Goal: Task Accomplishment & Management: Use online tool/utility

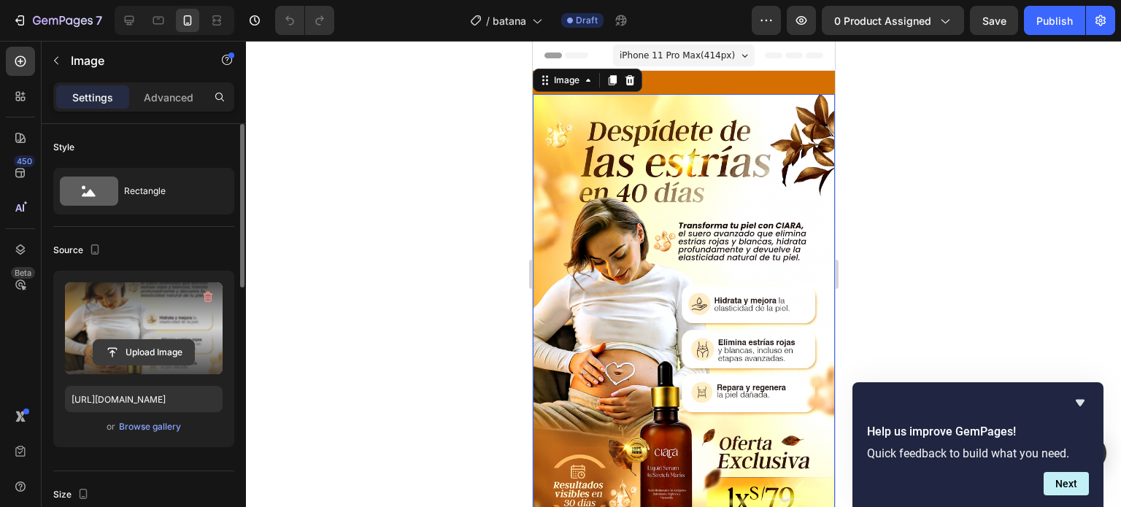
click at [142, 340] on input "file" at bounding box center [143, 352] width 101 height 25
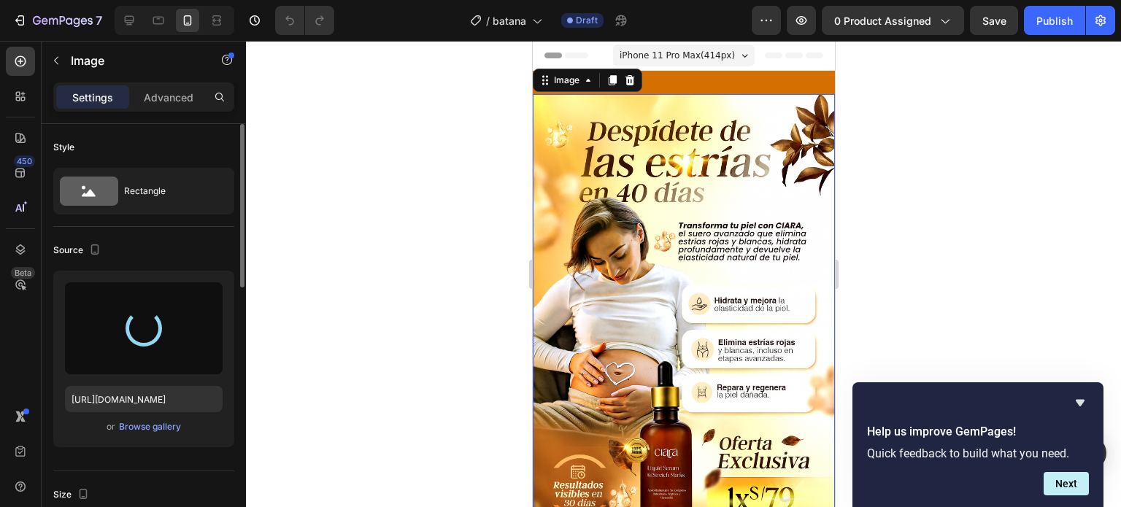
type input "https://cdn.shopify.com/s/files/1/0653/5761/1117/files/gempages_582992699074806…"
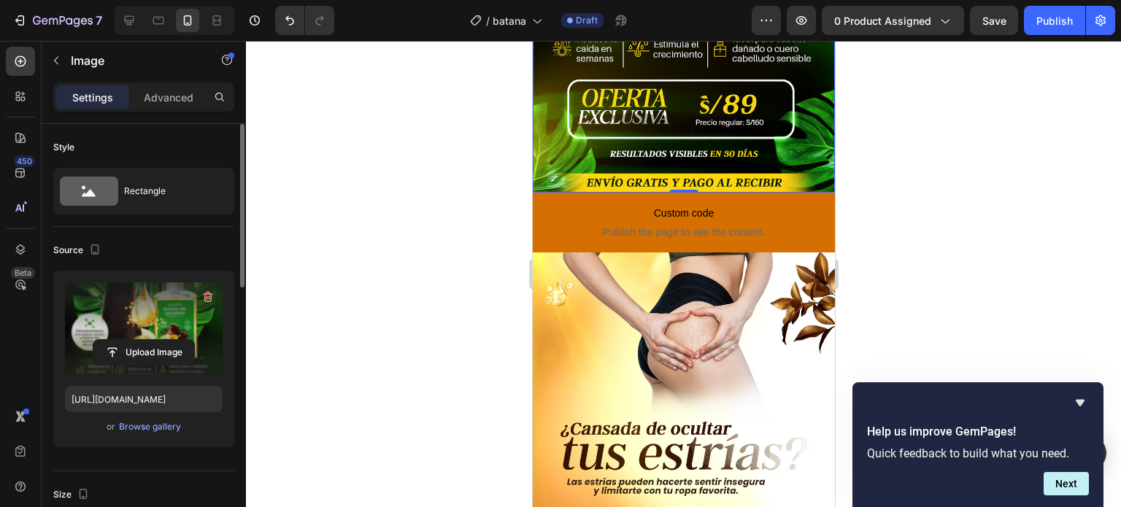
scroll to position [365, 0]
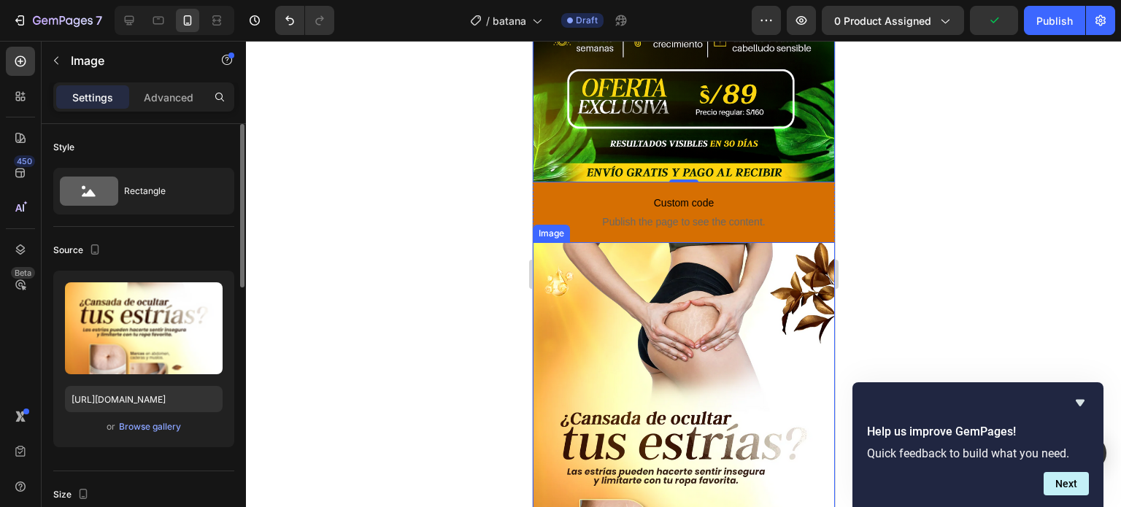
click at [757, 299] on img at bounding box center [683, 468] width 302 height 453
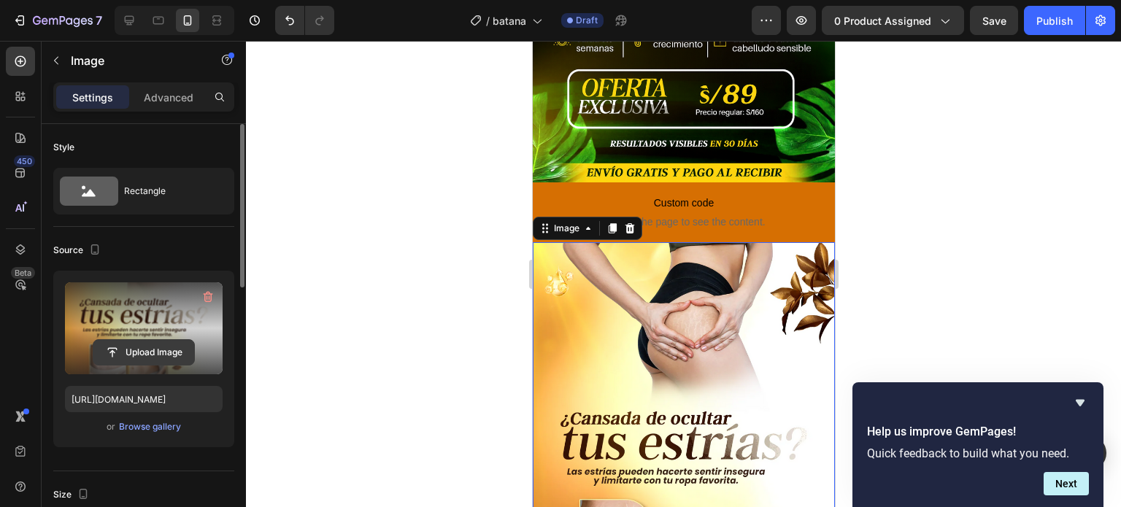
click at [158, 343] on input "file" at bounding box center [143, 352] width 101 height 25
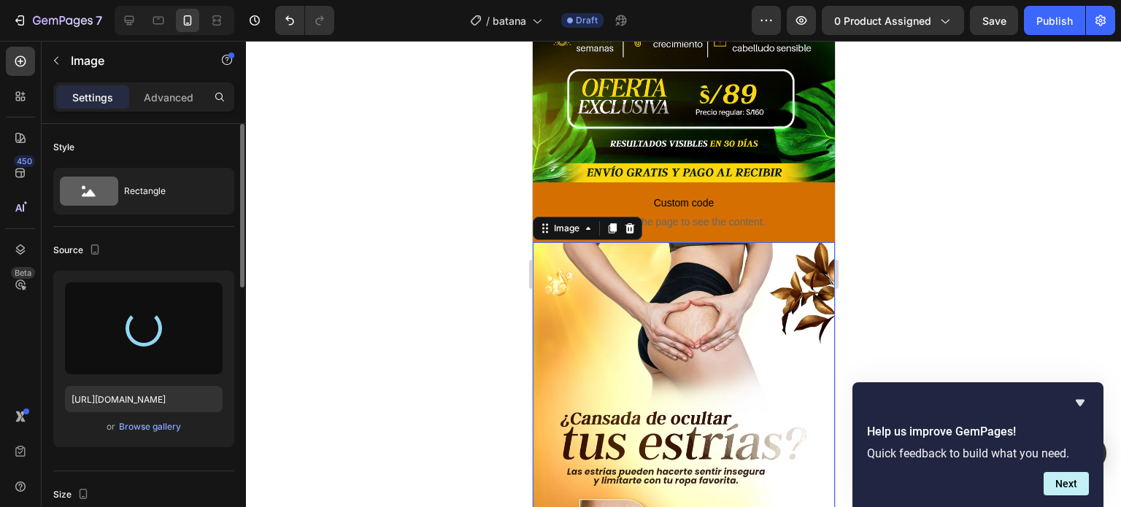
type input "https://cdn.shopify.com/s/files/1/0653/5761/1117/files/gempages_582992699074806…"
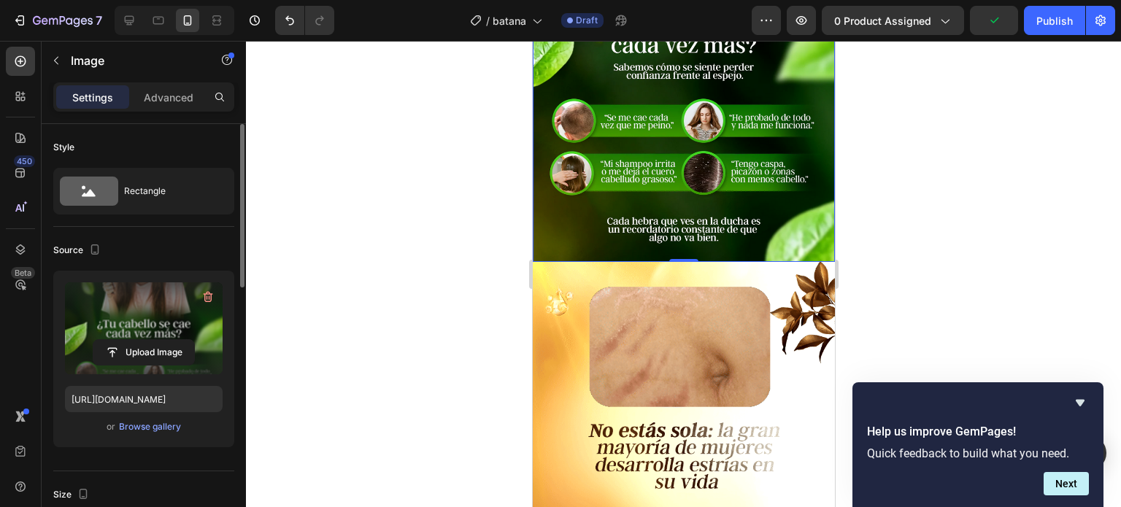
scroll to position [803, 0]
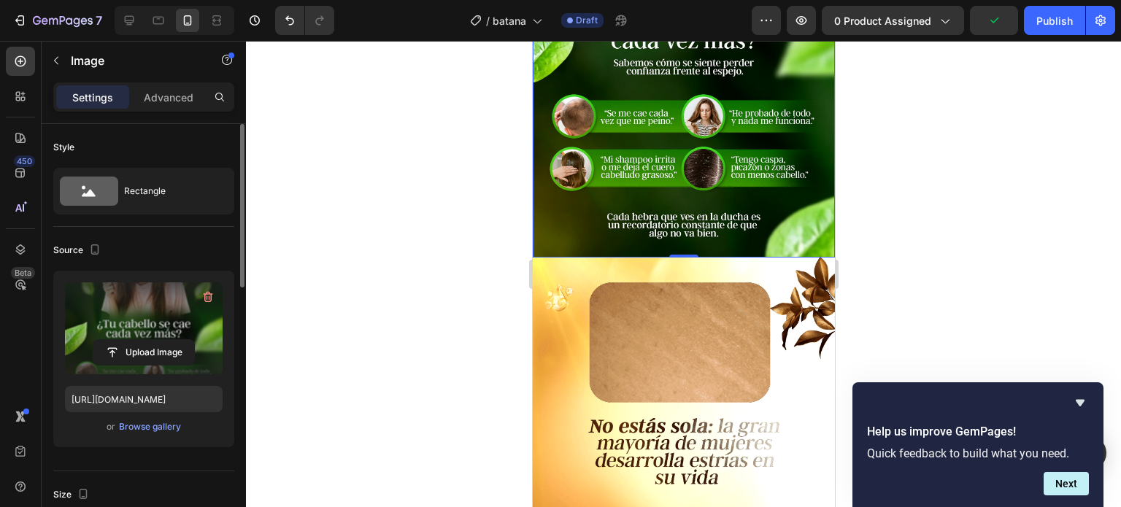
click at [570, 288] on img at bounding box center [683, 484] width 302 height 453
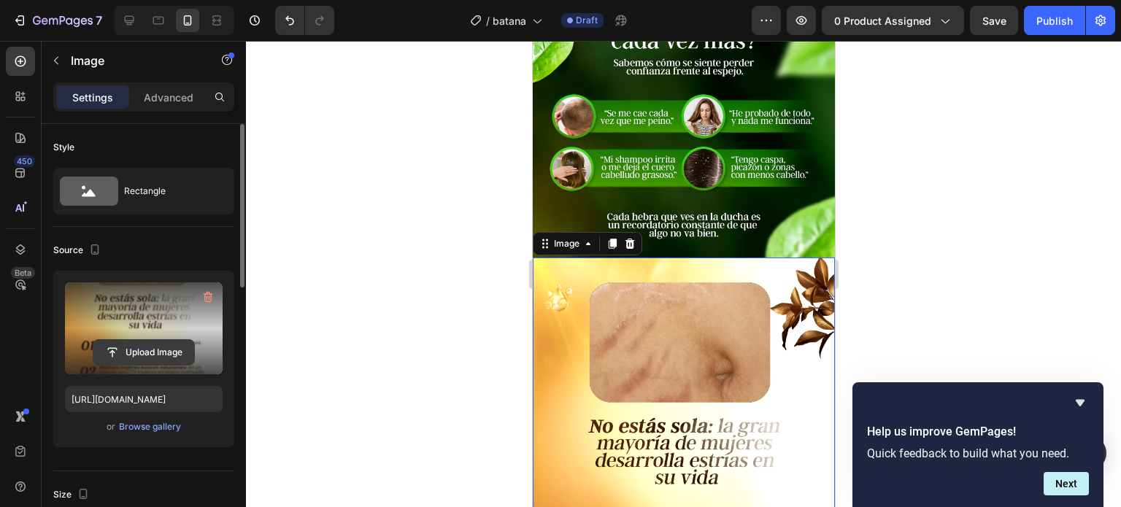
click at [167, 356] on input "file" at bounding box center [143, 352] width 101 height 25
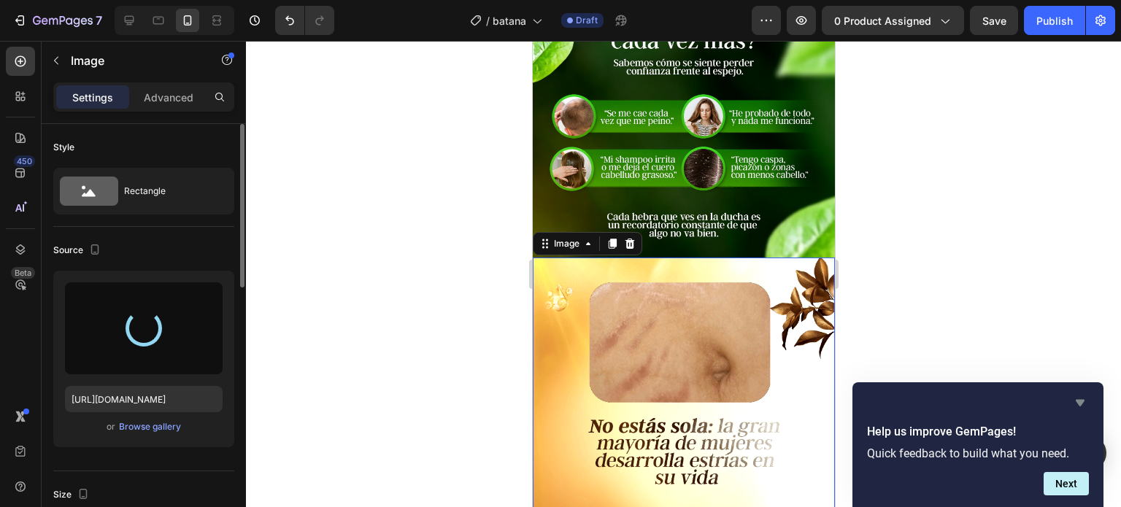
click at [1078, 396] on icon "Hide survey" at bounding box center [1081, 403] width 18 height 18
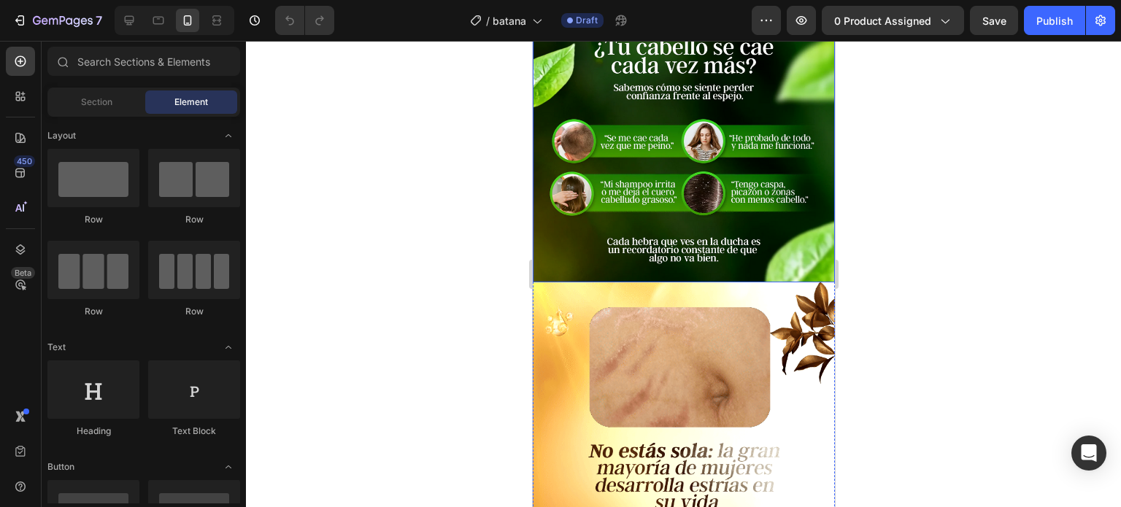
scroll to position [876, 0]
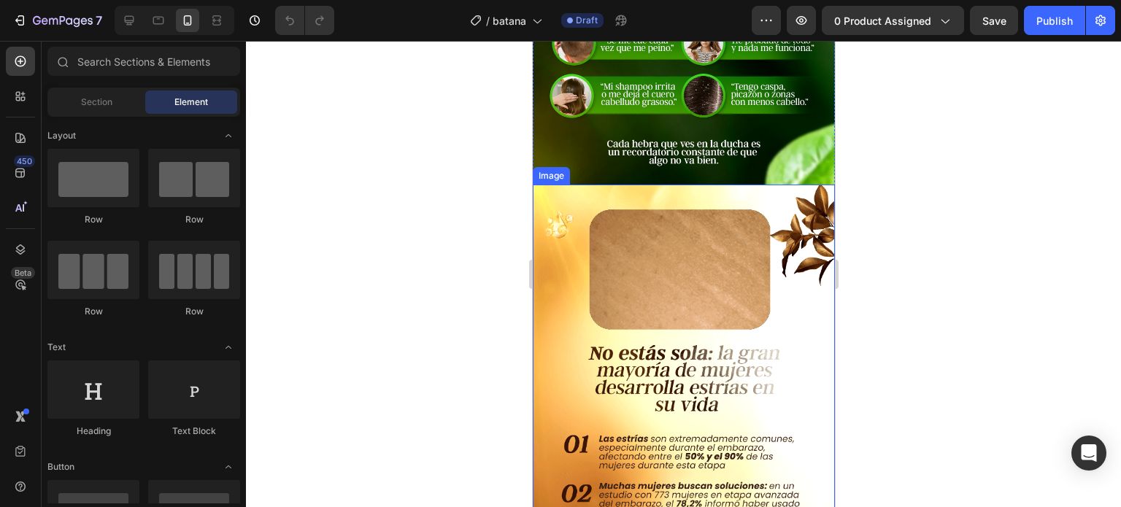
click at [659, 326] on img at bounding box center [683, 411] width 302 height 453
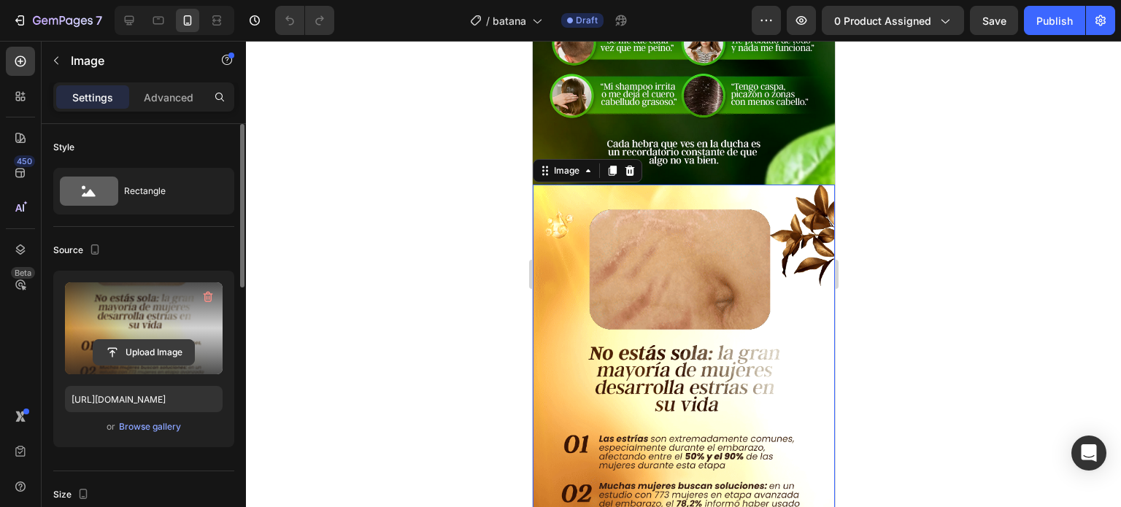
click at [142, 345] on input "file" at bounding box center [143, 352] width 101 height 25
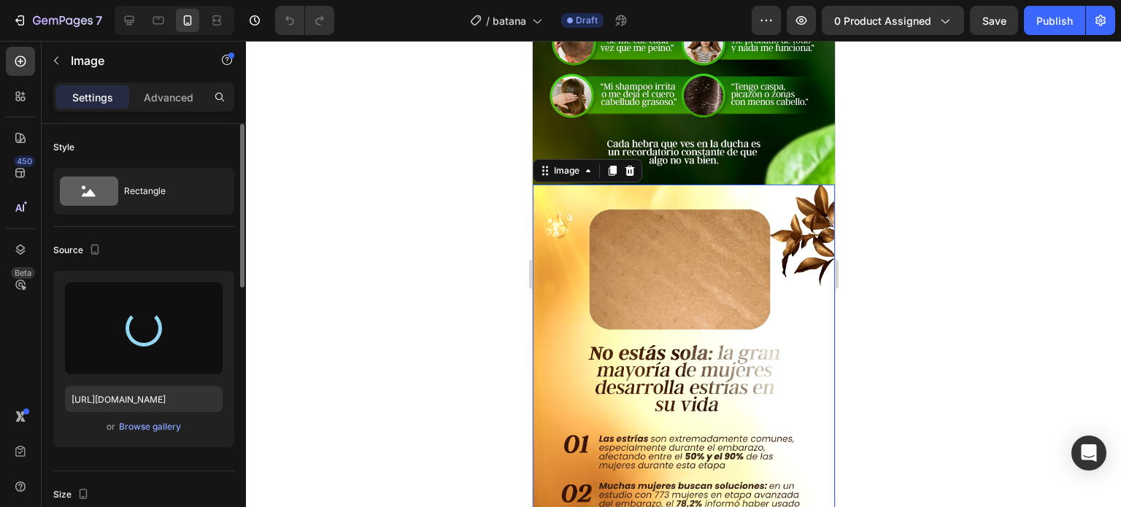
type input "https://cdn.shopify.com/s/files/1/0653/5761/1117/files/gempages_582992699074806…"
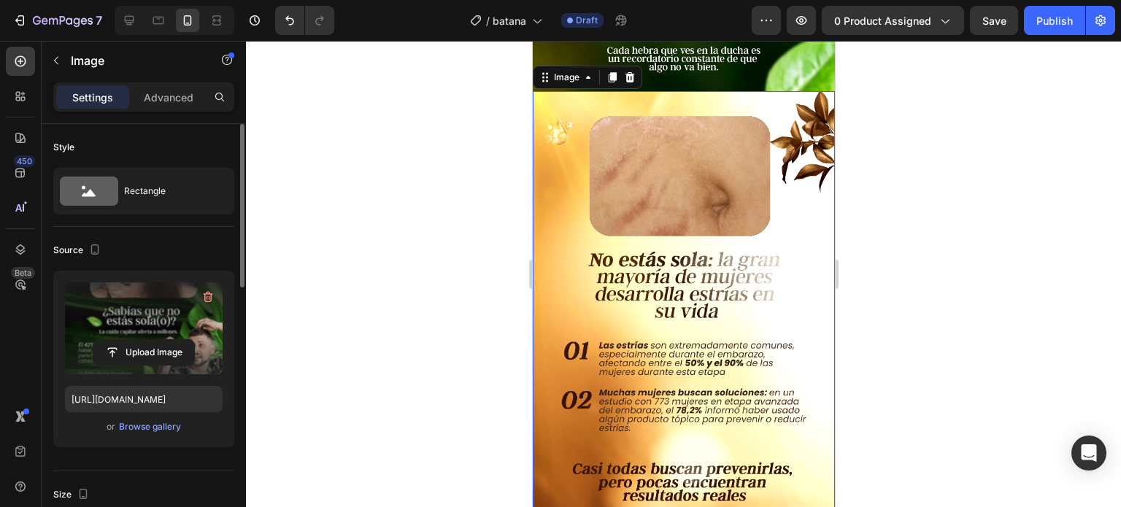
scroll to position [1168, 0]
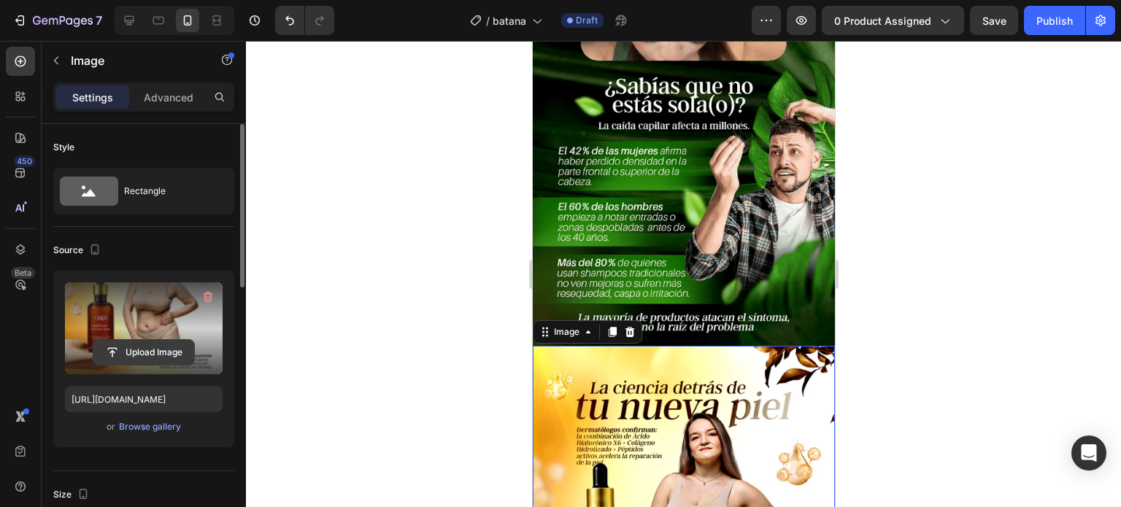
click at [182, 348] on input "file" at bounding box center [143, 352] width 101 height 25
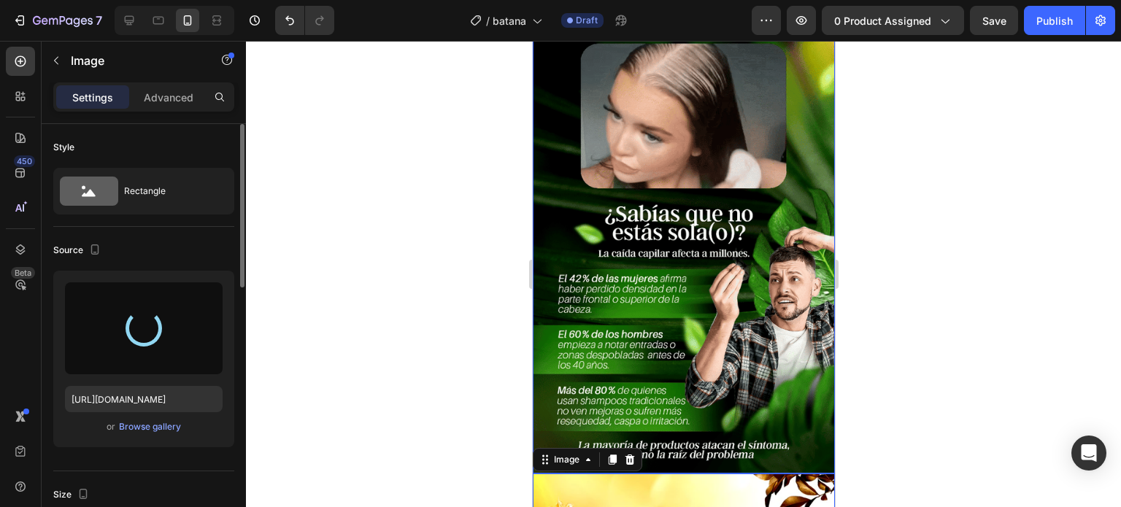
scroll to position [876, 0]
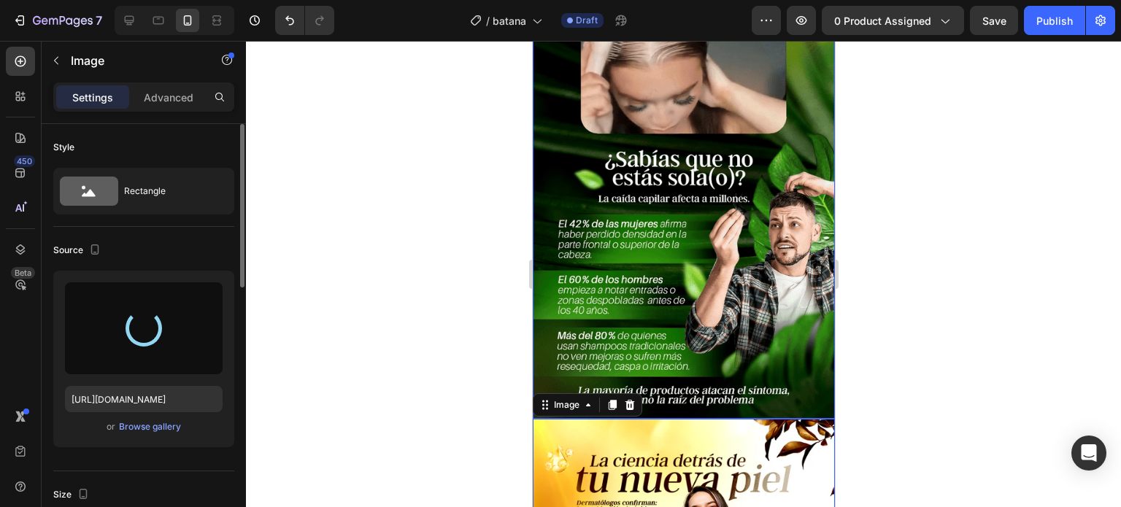
type input "https://cdn.shopify.com/s/files/1/0653/5761/1117/files/gempages_582992699074806…"
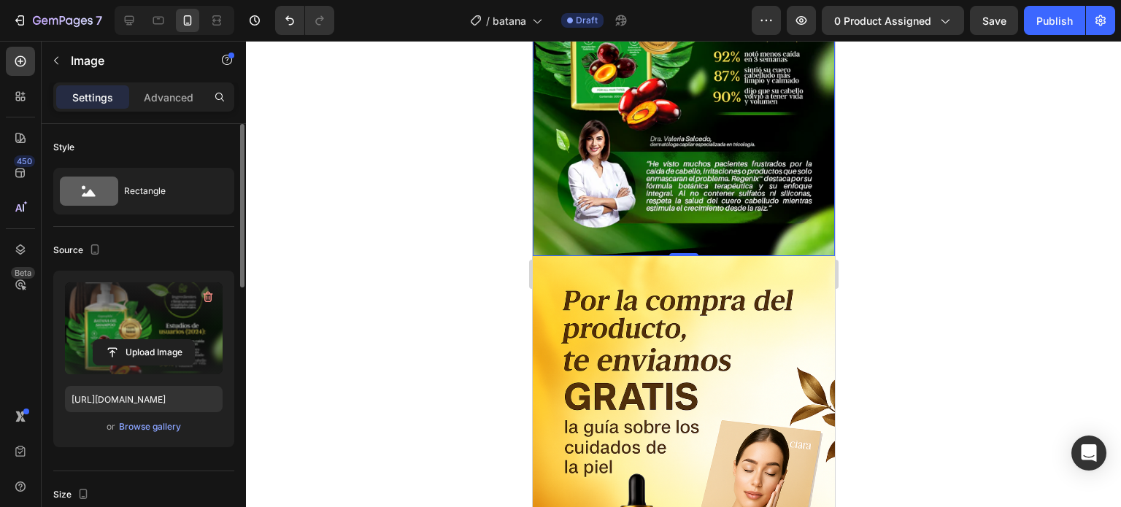
scroll to position [1752, 0]
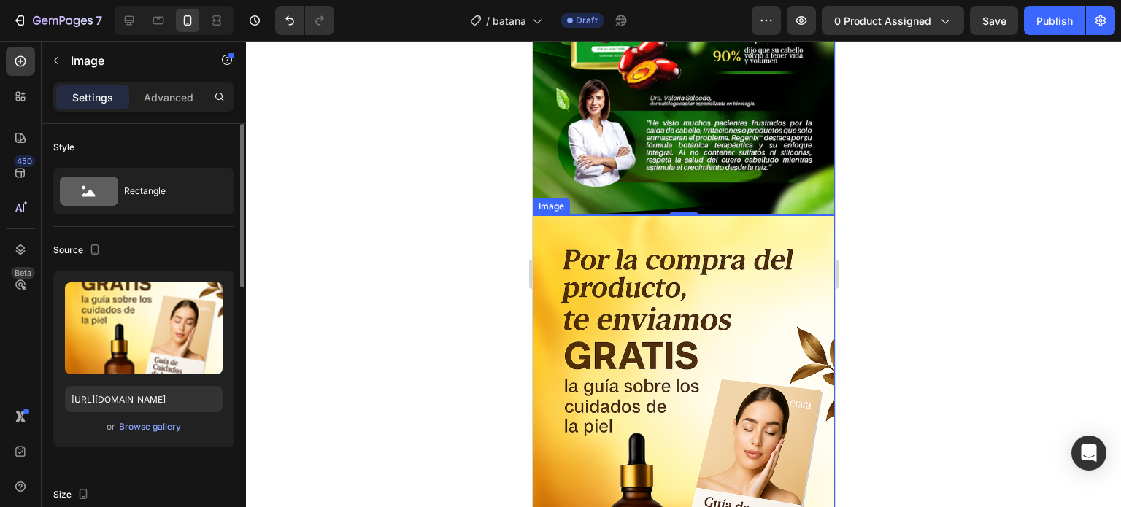
click at [733, 215] on img at bounding box center [683, 441] width 302 height 453
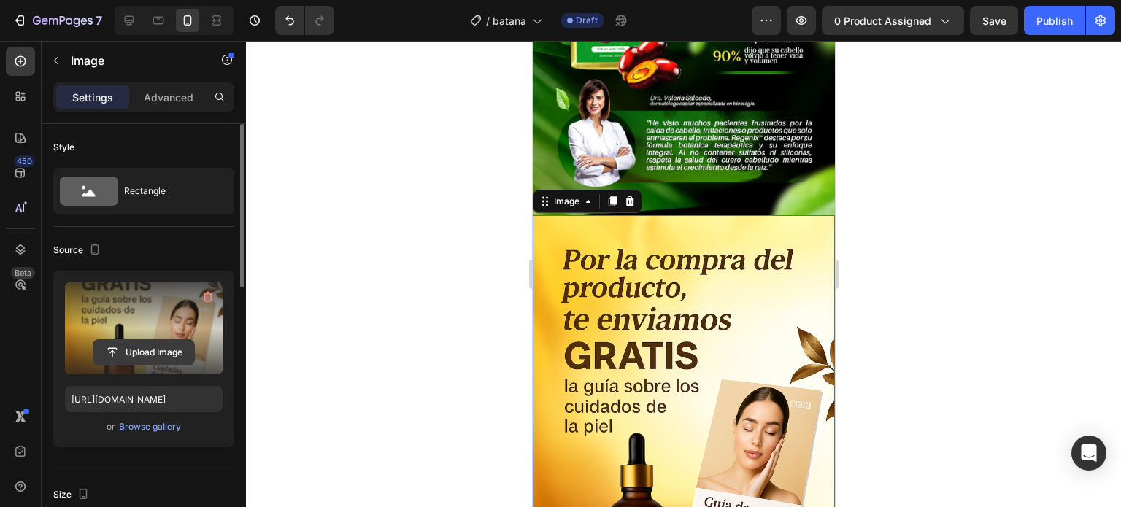
click at [177, 357] on input "file" at bounding box center [143, 352] width 101 height 25
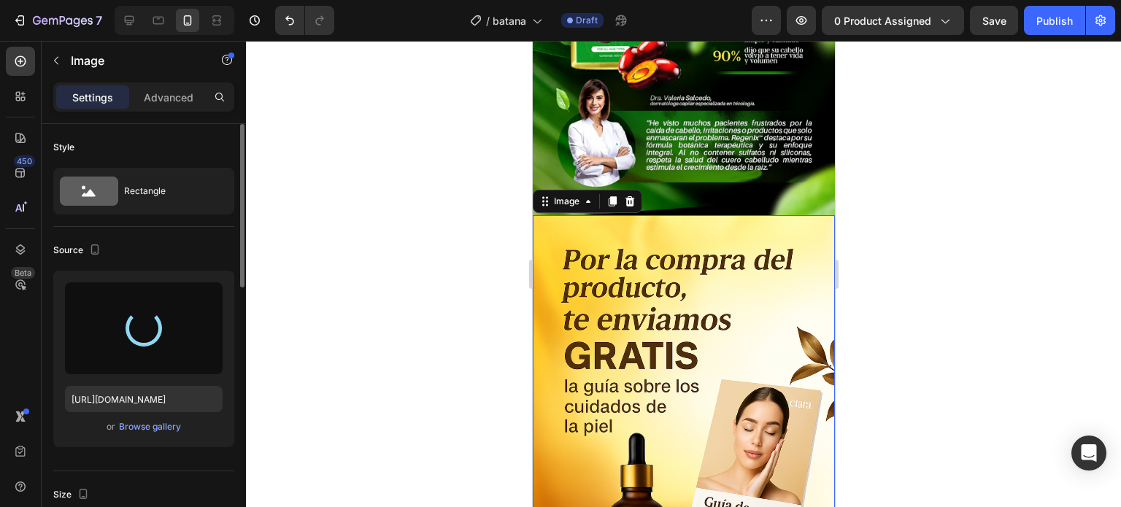
type input "https://cdn.shopify.com/s/files/1/0653/5761/1117/files/gempages_582992699074806…"
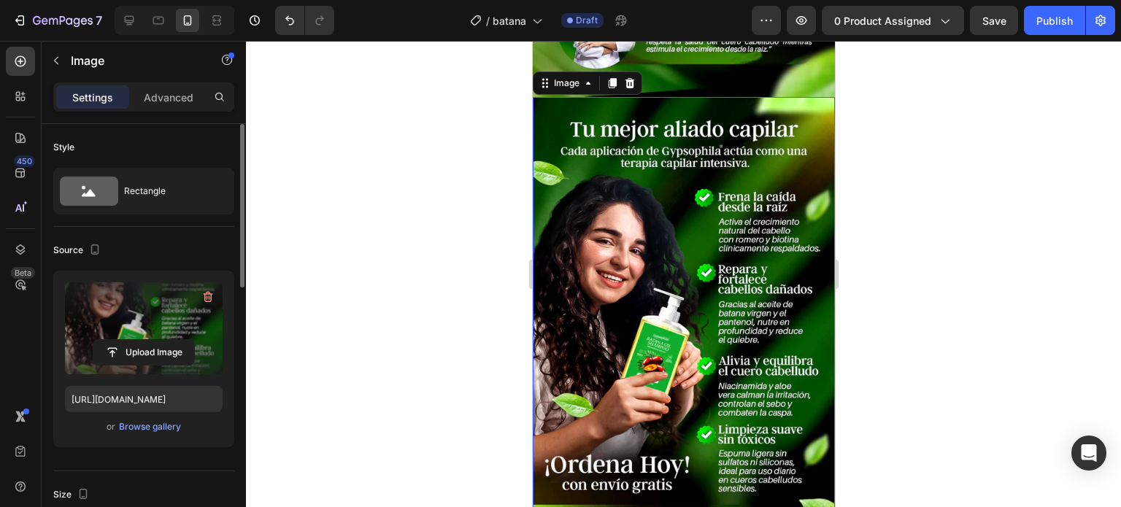
scroll to position [2044, 0]
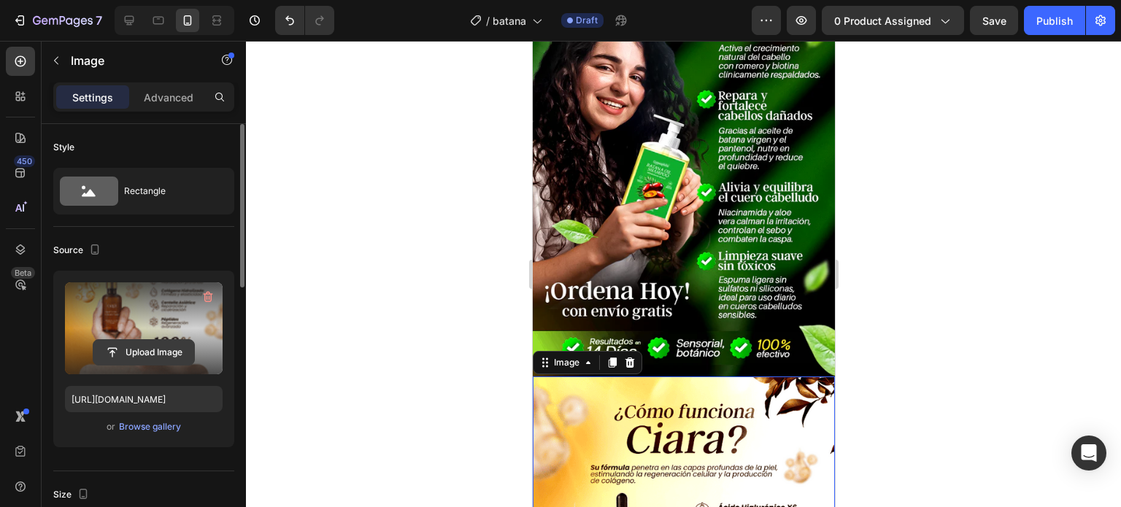
click at [152, 350] on input "file" at bounding box center [143, 352] width 101 height 25
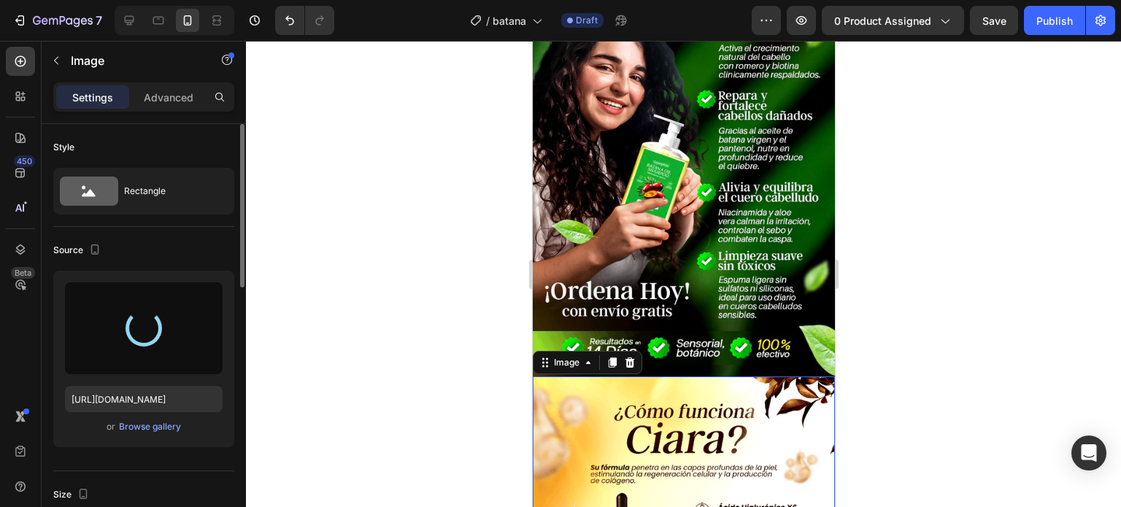
type input "https://cdn.shopify.com/s/files/1/0653/5761/1117/files/gempages_582992699074806…"
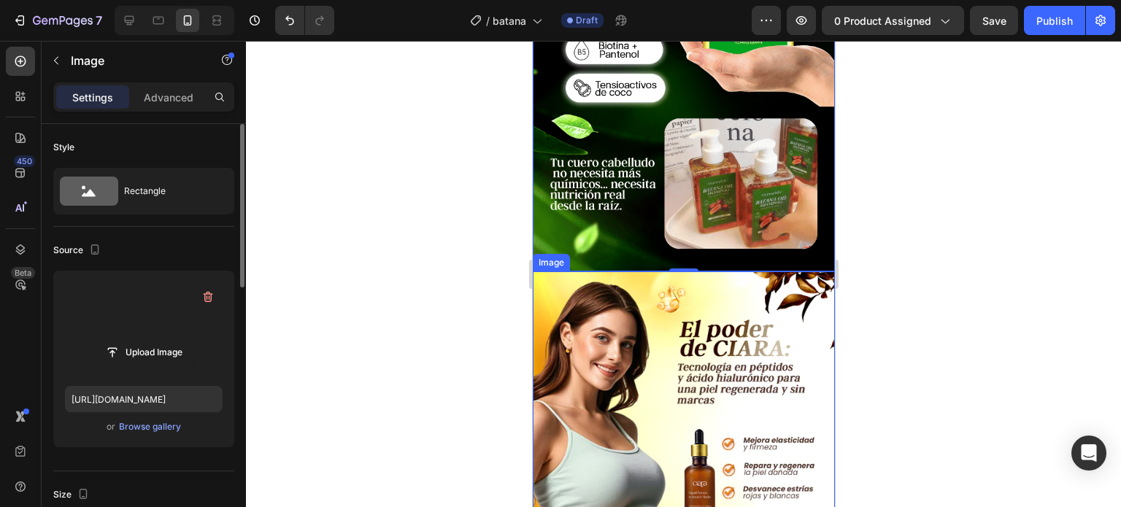
scroll to position [2701, 0]
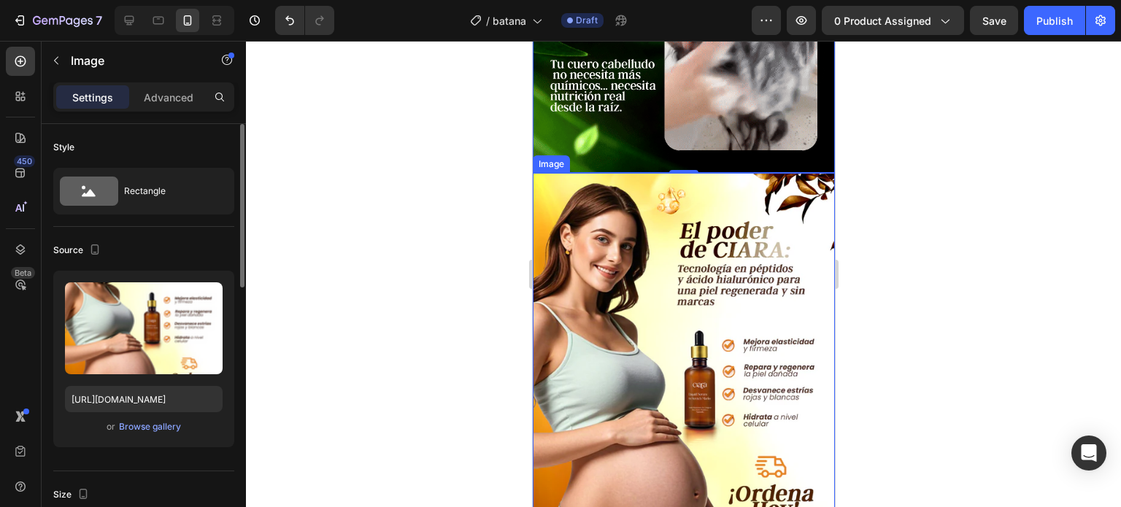
click at [694, 229] on img at bounding box center [683, 399] width 302 height 453
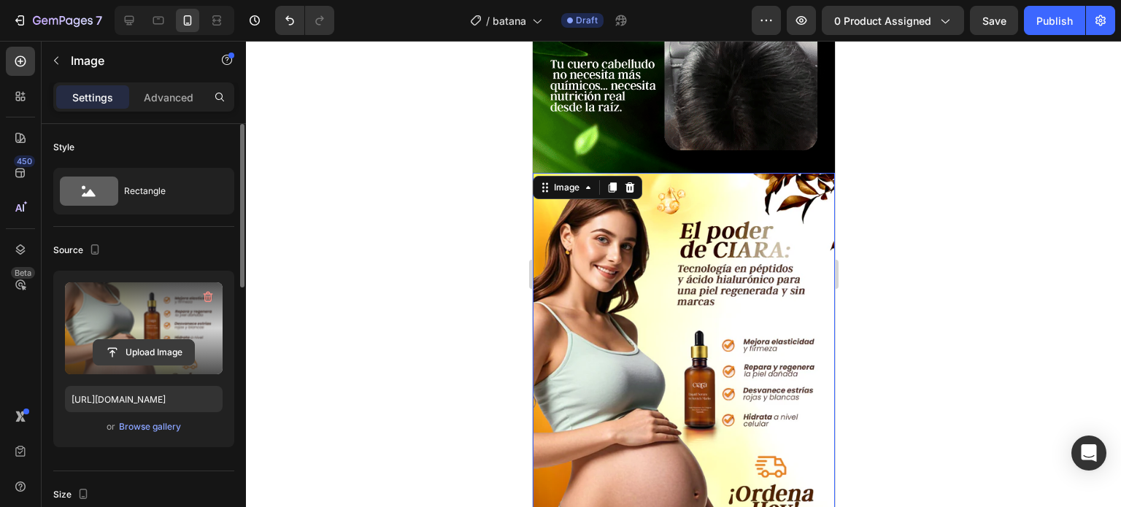
click at [177, 347] on input "file" at bounding box center [143, 352] width 101 height 25
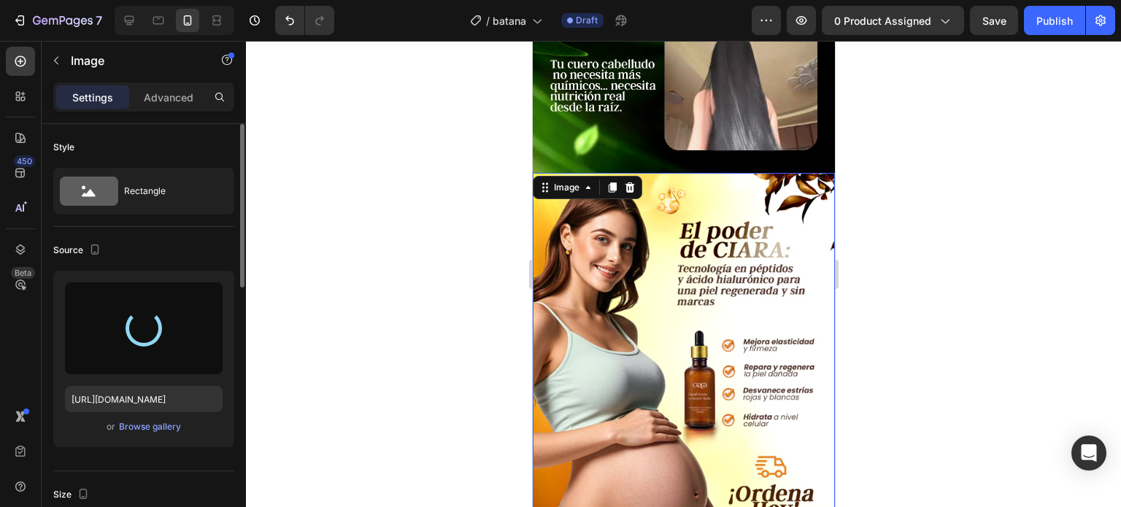
type input "https://cdn.shopify.com/s/files/1/0653/5761/1117/files/gempages_582992699074806…"
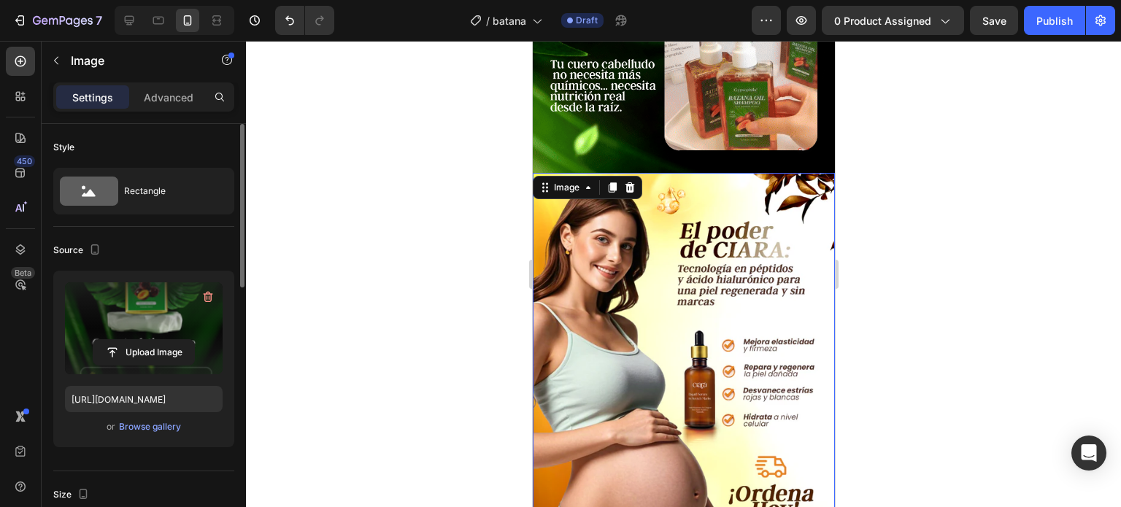
scroll to position [2993, 0]
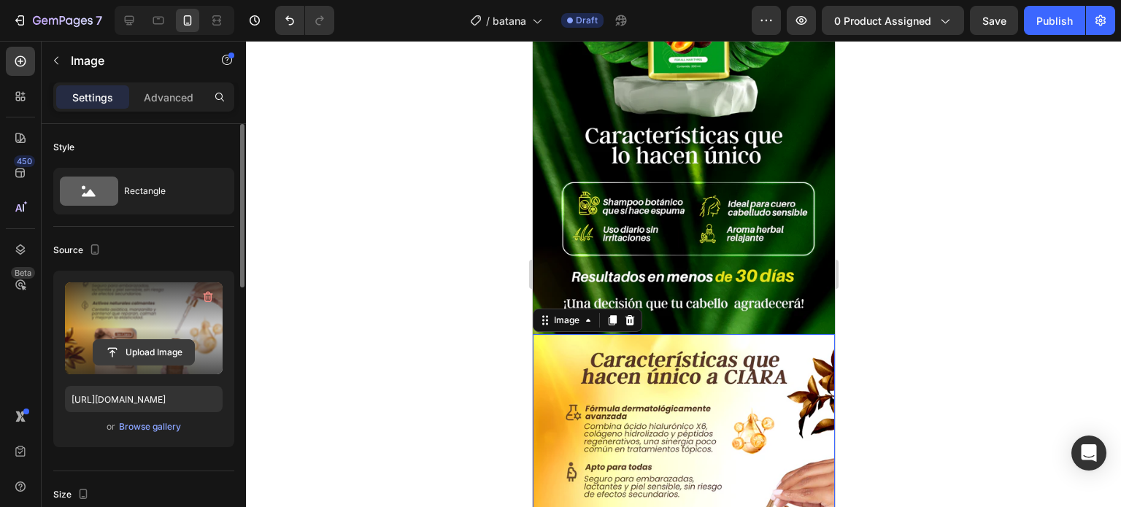
click at [169, 344] on input "file" at bounding box center [143, 352] width 101 height 25
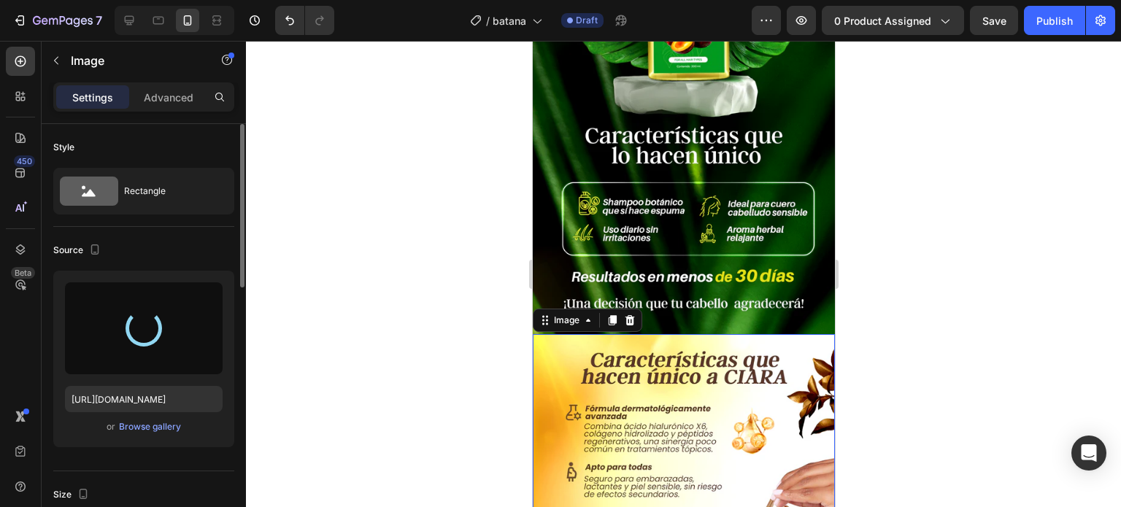
type input "https://cdn.shopify.com/s/files/1/0653/5761/1117/files/gempages_582992699074806…"
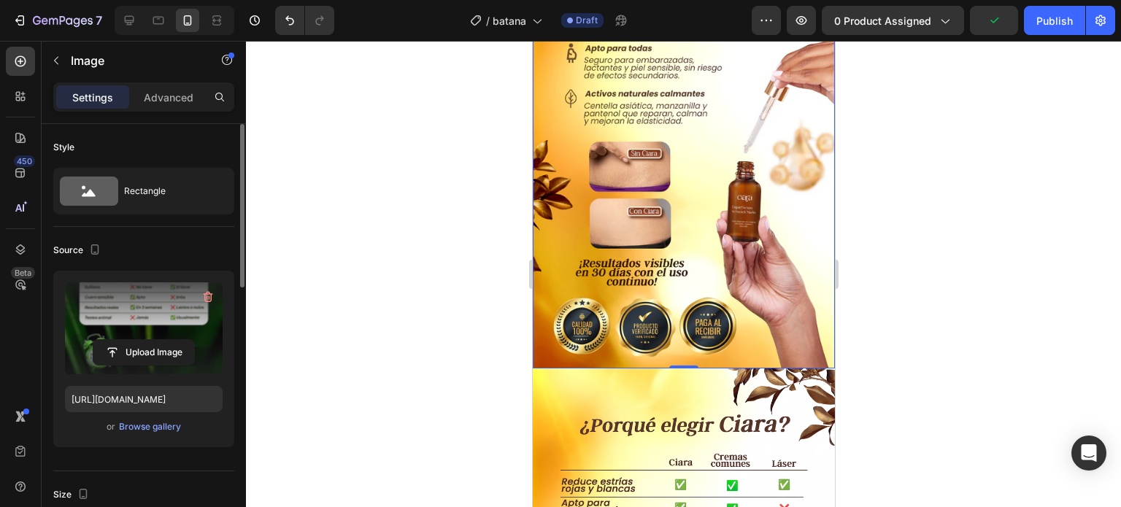
scroll to position [3431, 0]
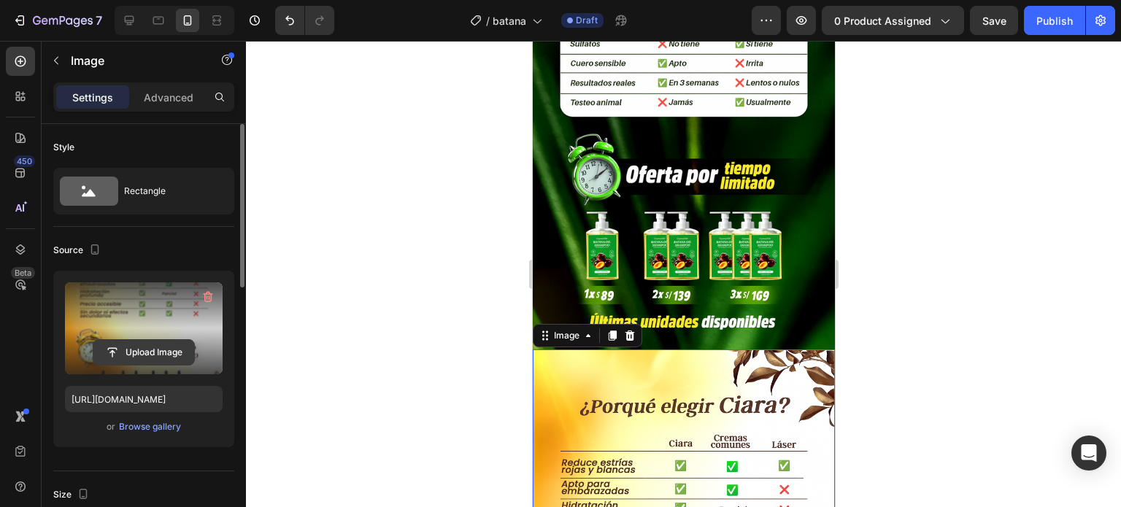
click at [190, 353] on input "file" at bounding box center [143, 352] width 101 height 25
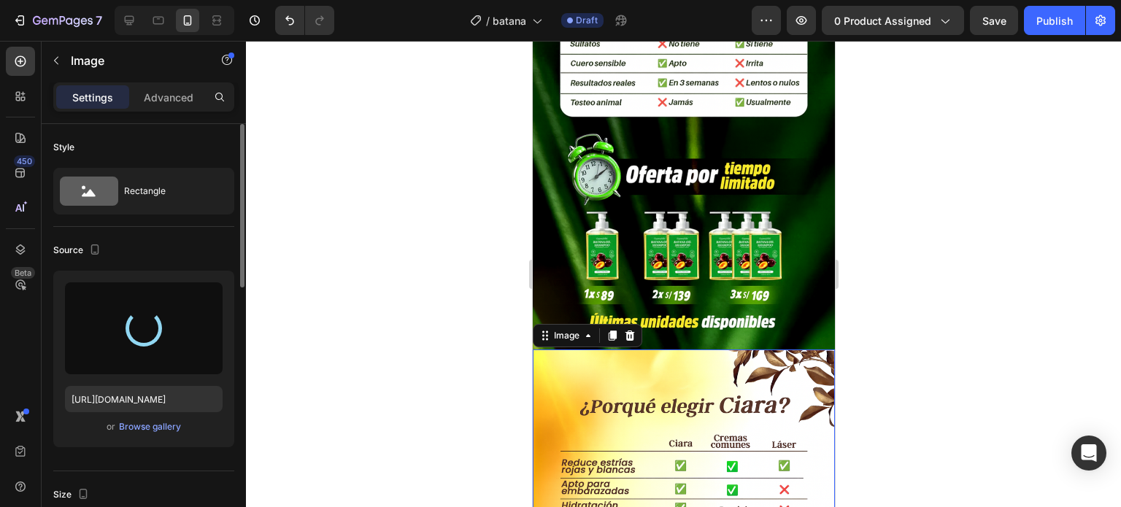
type input "https://cdn.shopify.com/s/files/1/0653/5761/1117/files/gempages_582992699074806…"
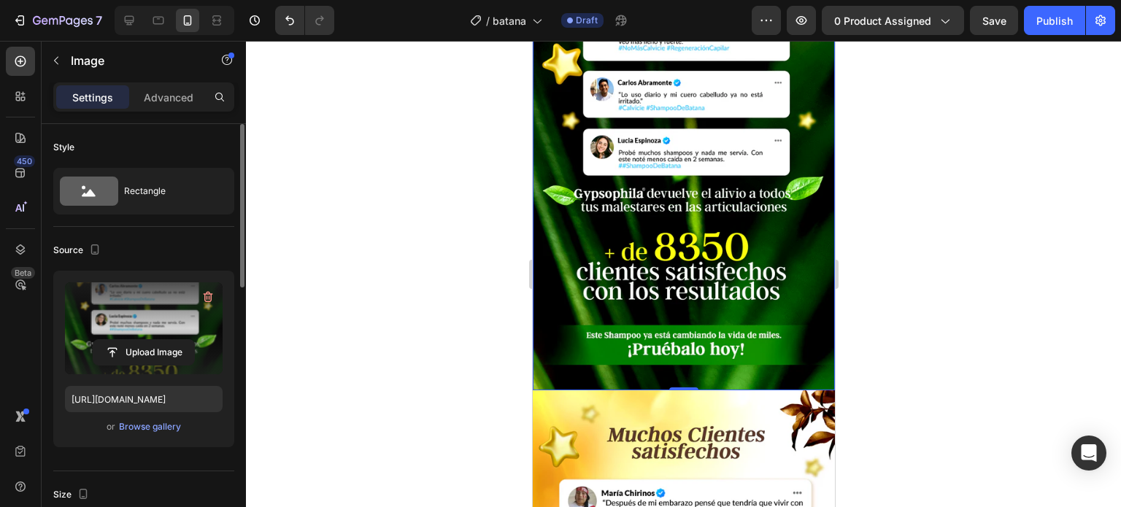
scroll to position [3869, 0]
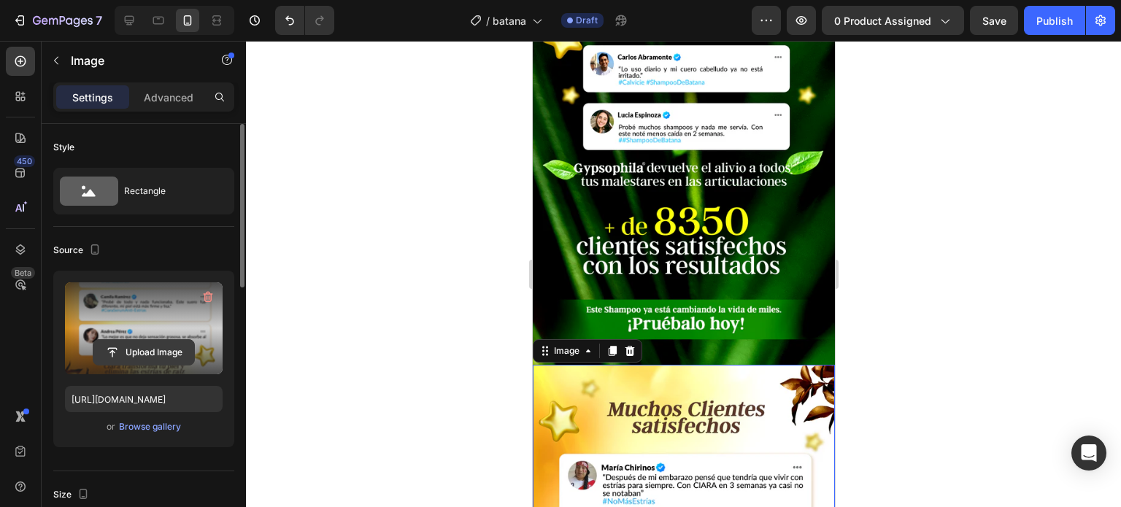
click at [166, 353] on input "file" at bounding box center [143, 352] width 101 height 25
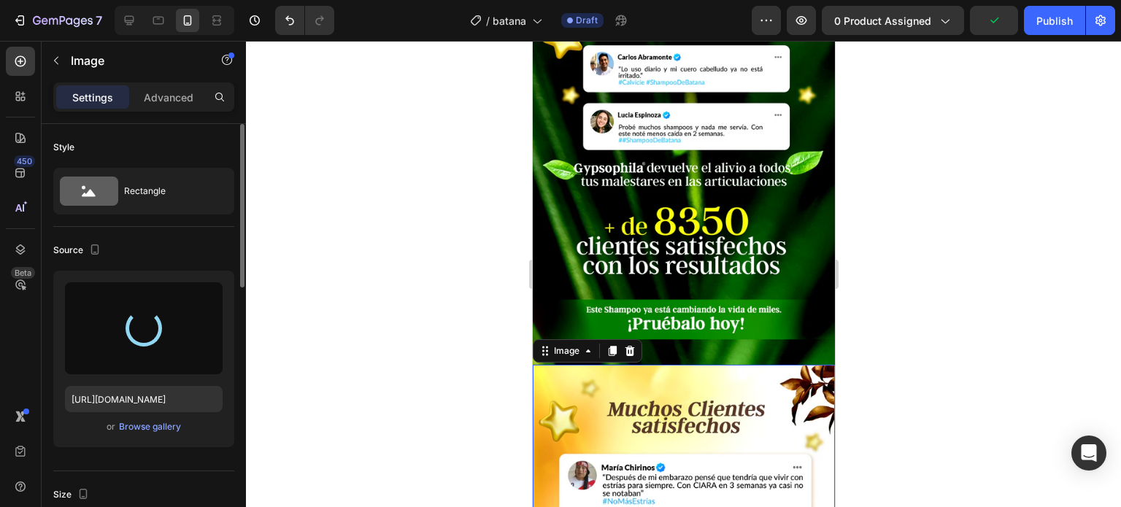
type input "https://cdn.shopify.com/s/files/1/0653/5761/1117/files/gempages_582992699074806…"
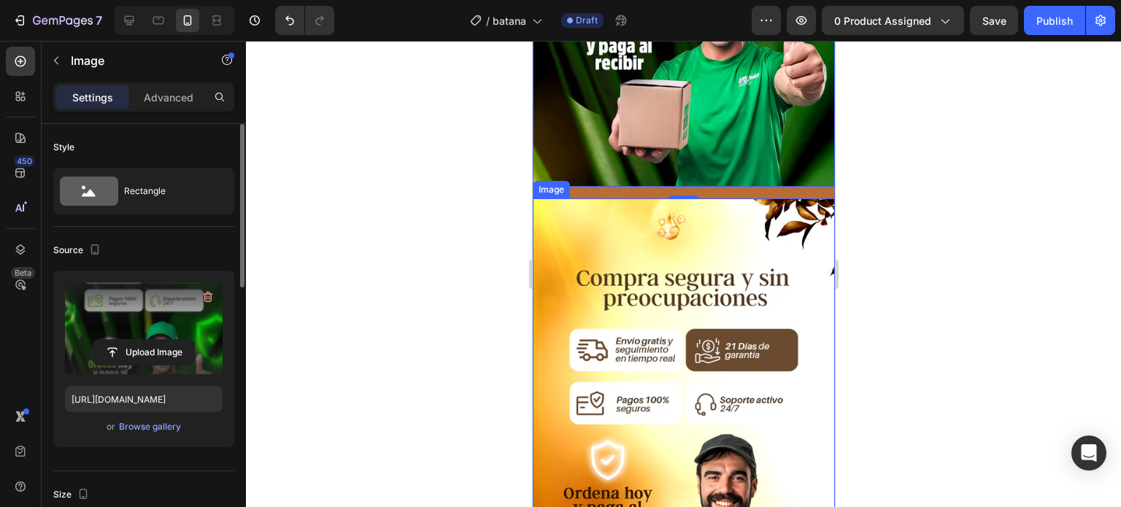
scroll to position [4526, 0]
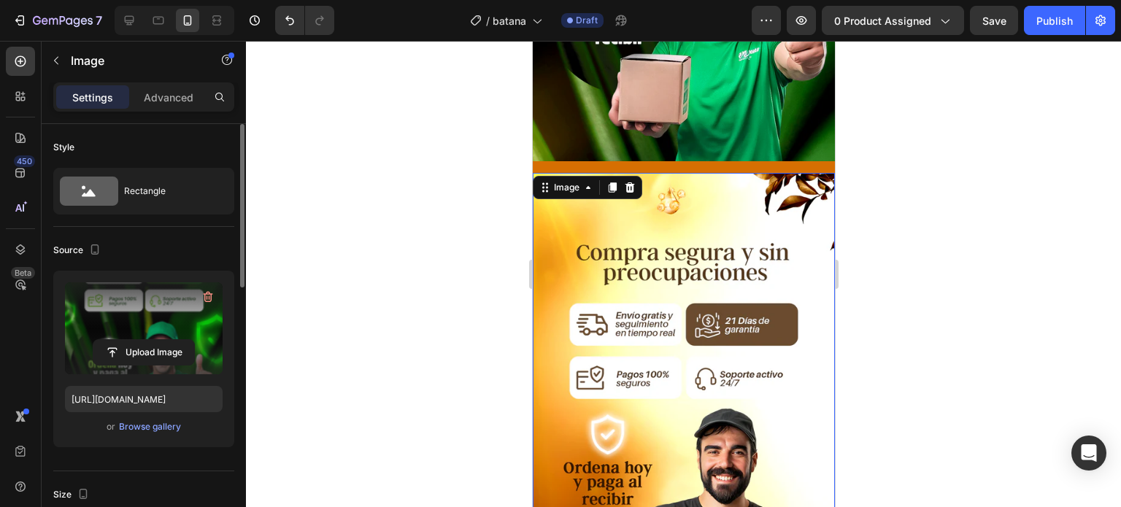
click at [568, 326] on img at bounding box center [683, 399] width 302 height 453
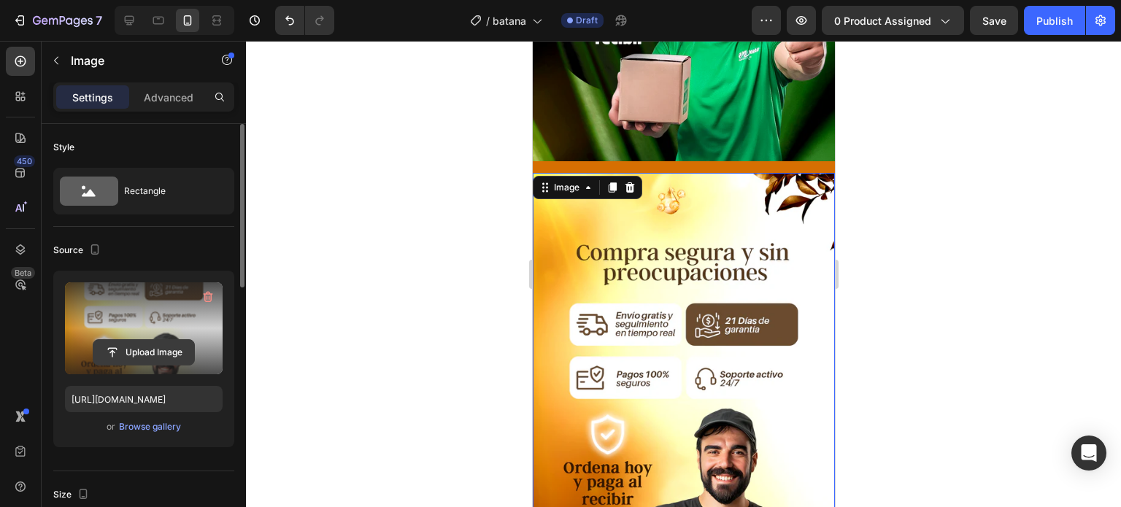
click at [169, 350] on input "file" at bounding box center [143, 352] width 101 height 25
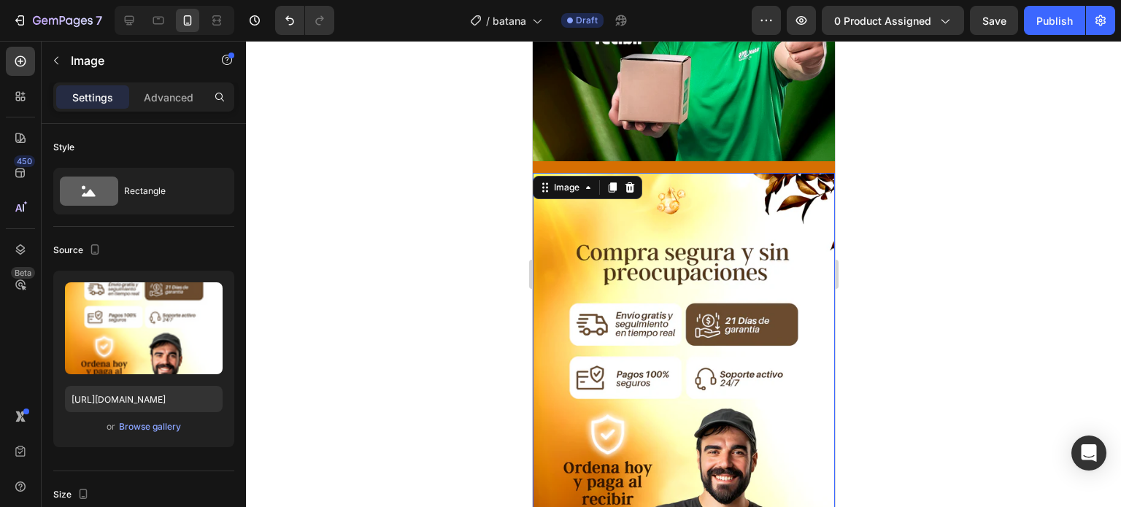
click at [710, 214] on img at bounding box center [683, 399] width 302 height 453
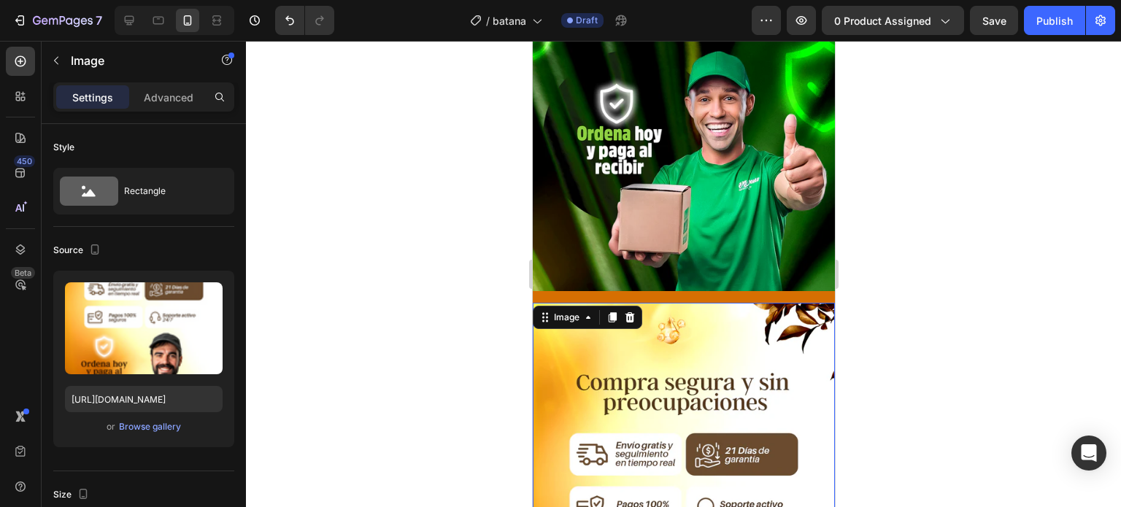
scroll to position [4307, 0]
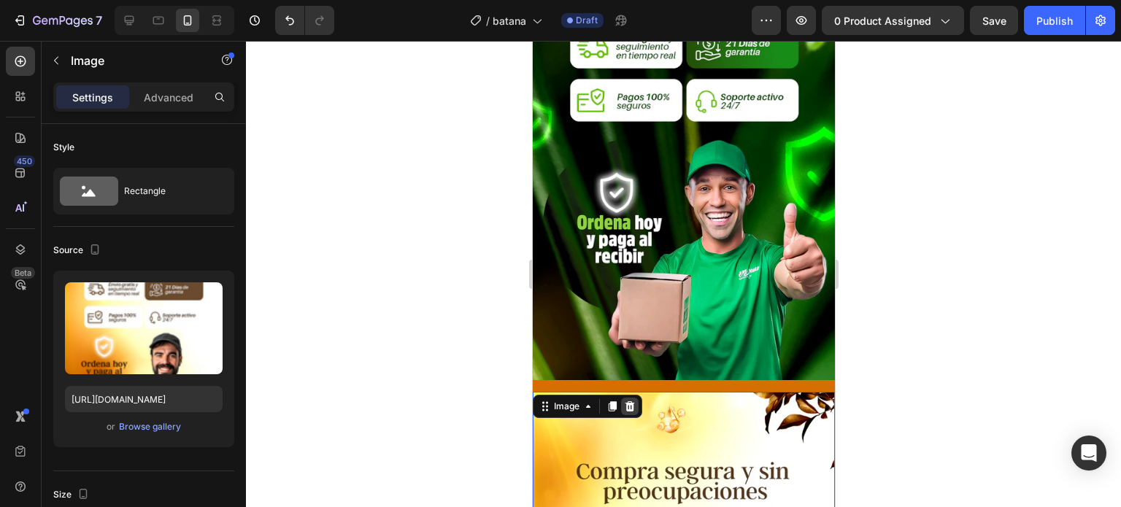
click at [632, 402] on icon at bounding box center [629, 407] width 9 height 10
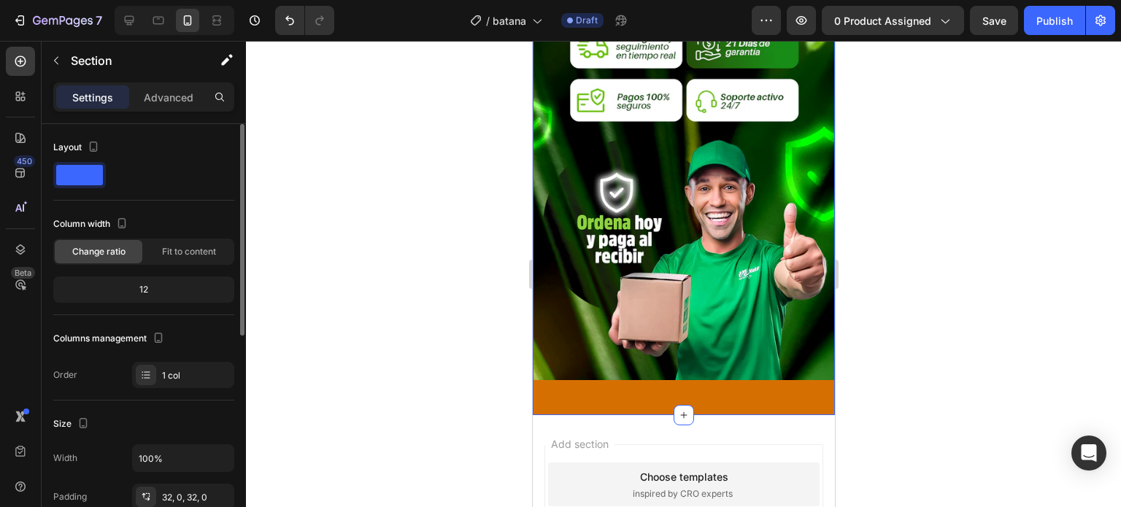
scroll to position [219, 0]
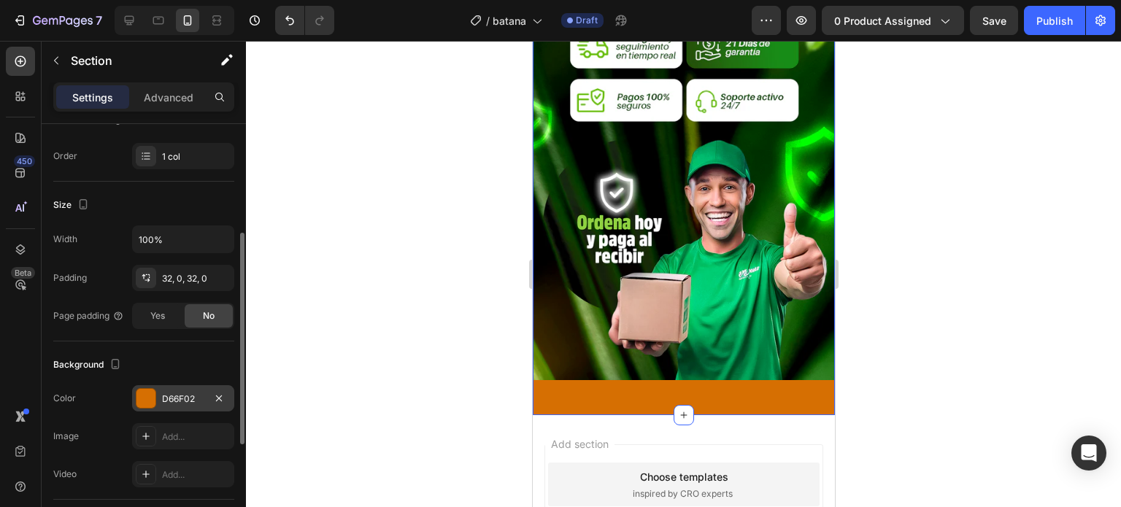
click at [164, 396] on div "D66F02" at bounding box center [183, 399] width 42 height 13
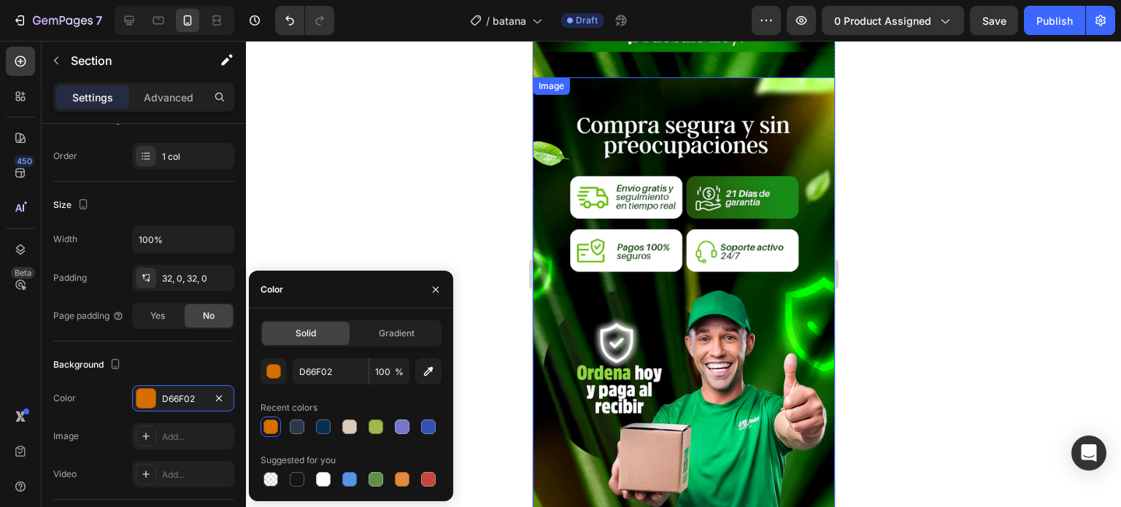
scroll to position [3942, 0]
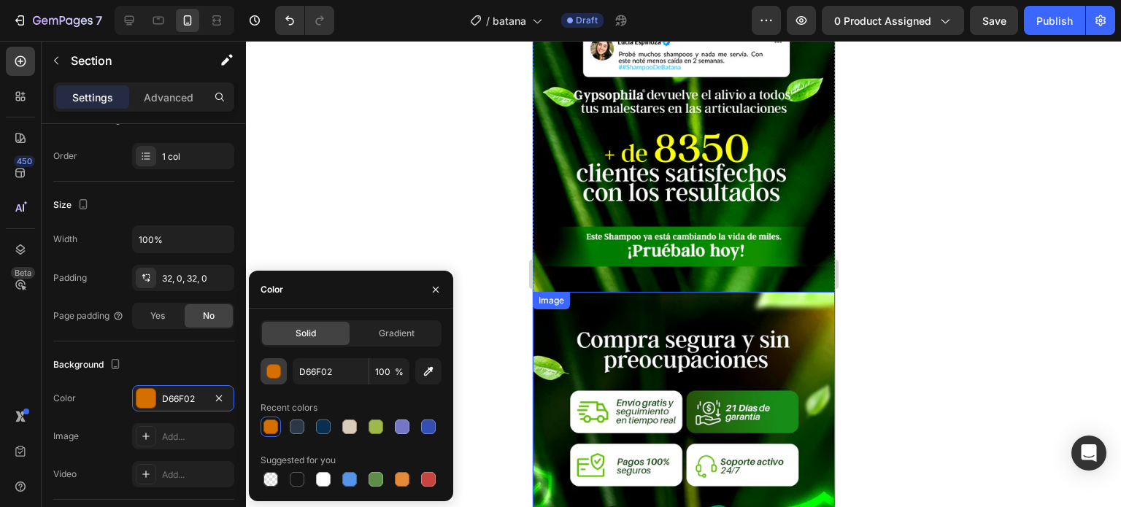
click at [283, 373] on button "button" at bounding box center [274, 371] width 26 height 26
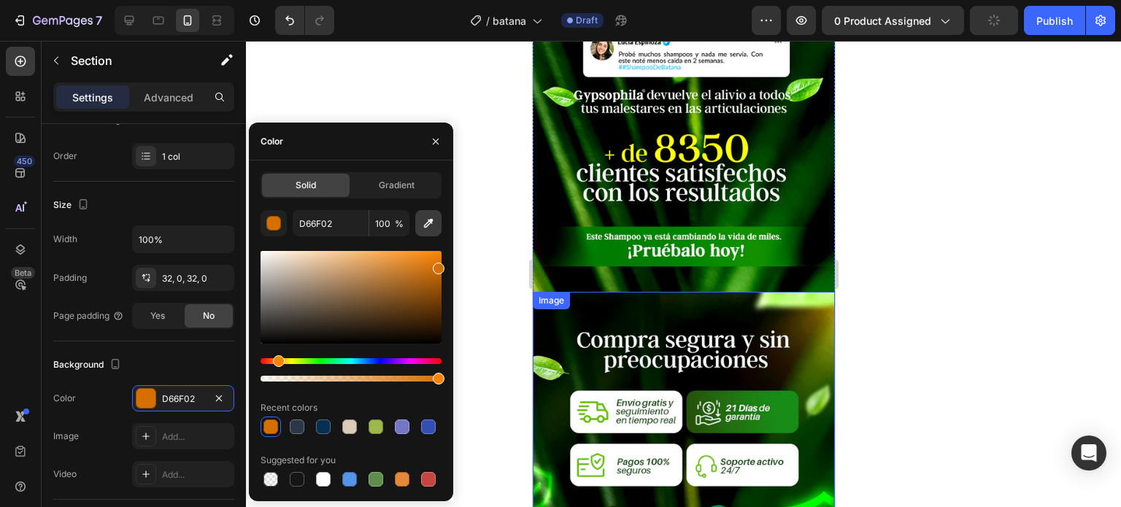
click at [426, 221] on icon "button" at bounding box center [428, 223] width 15 height 15
type input "003500"
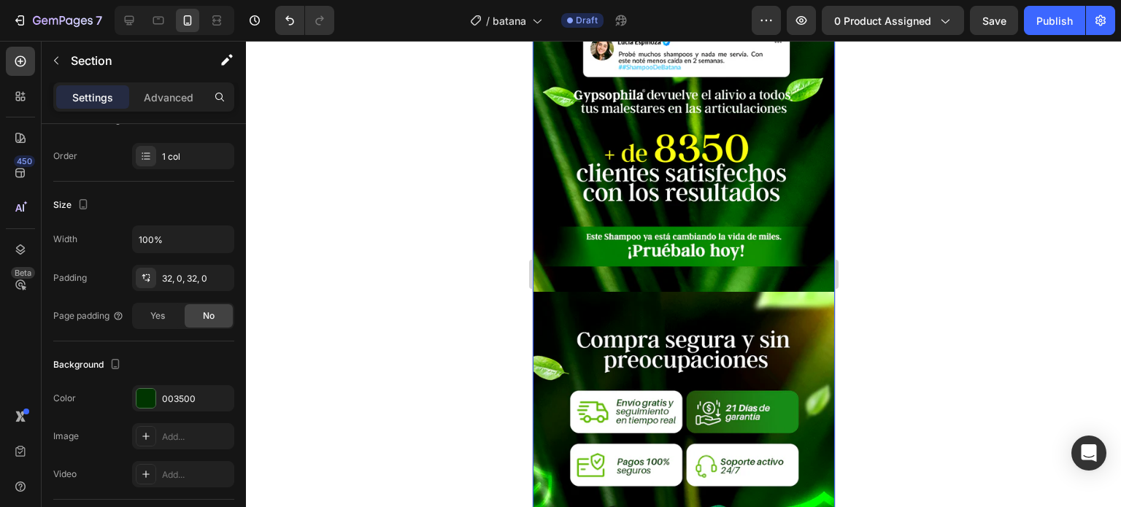
click at [1037, 253] on div at bounding box center [683, 274] width 875 height 467
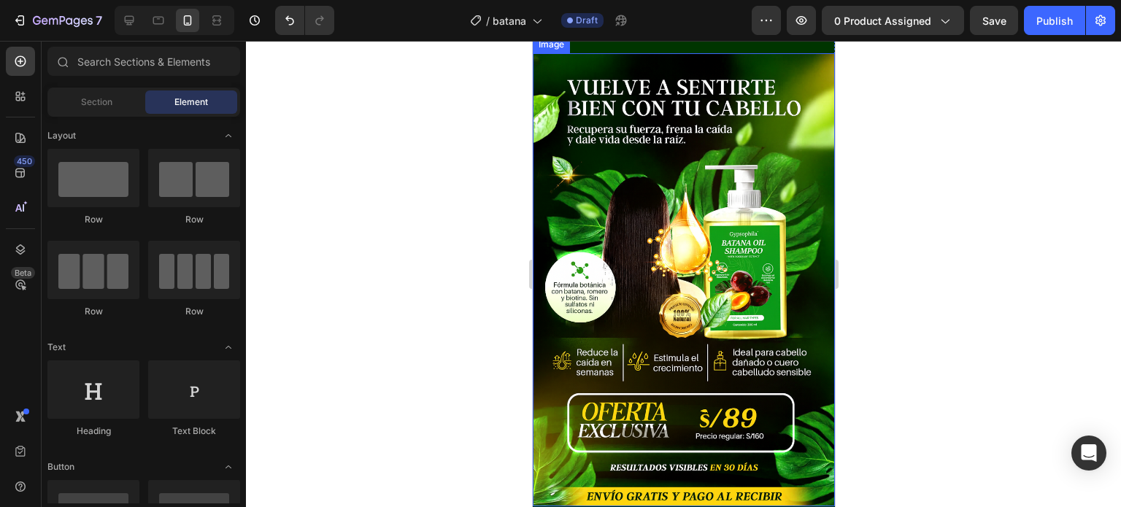
scroll to position [0, 0]
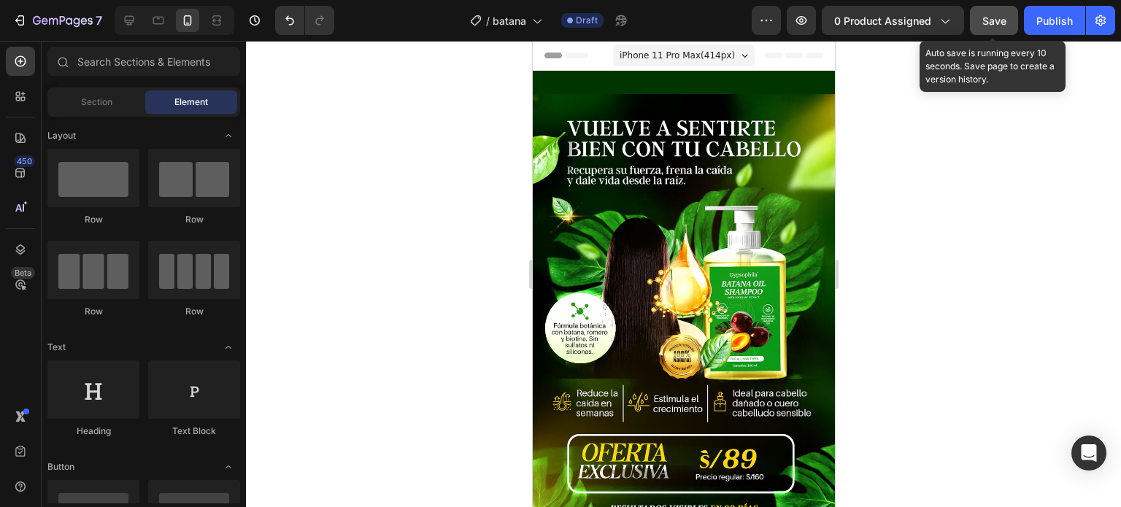
click at [987, 22] on span "Save" at bounding box center [995, 21] width 24 height 12
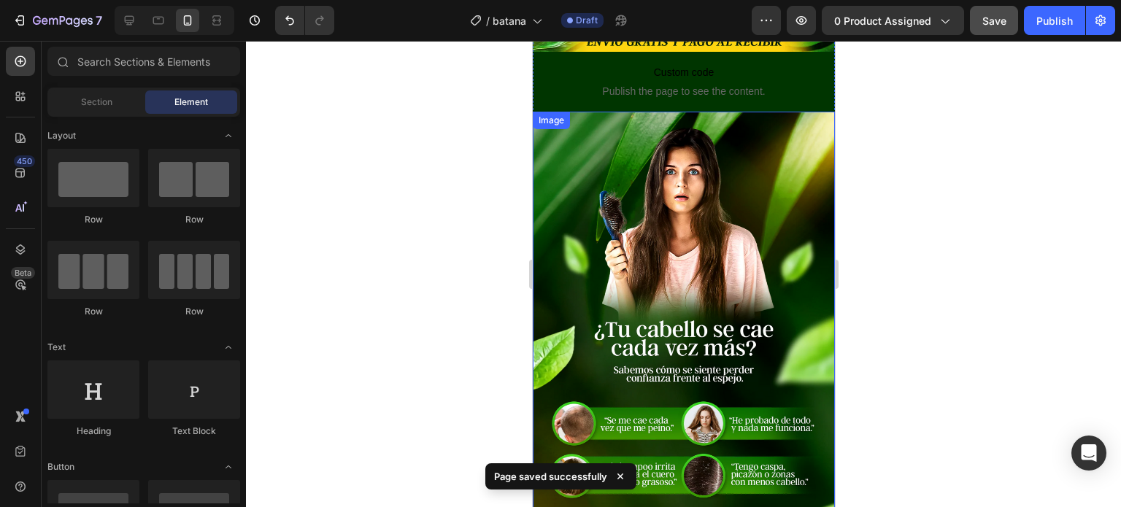
scroll to position [219, 0]
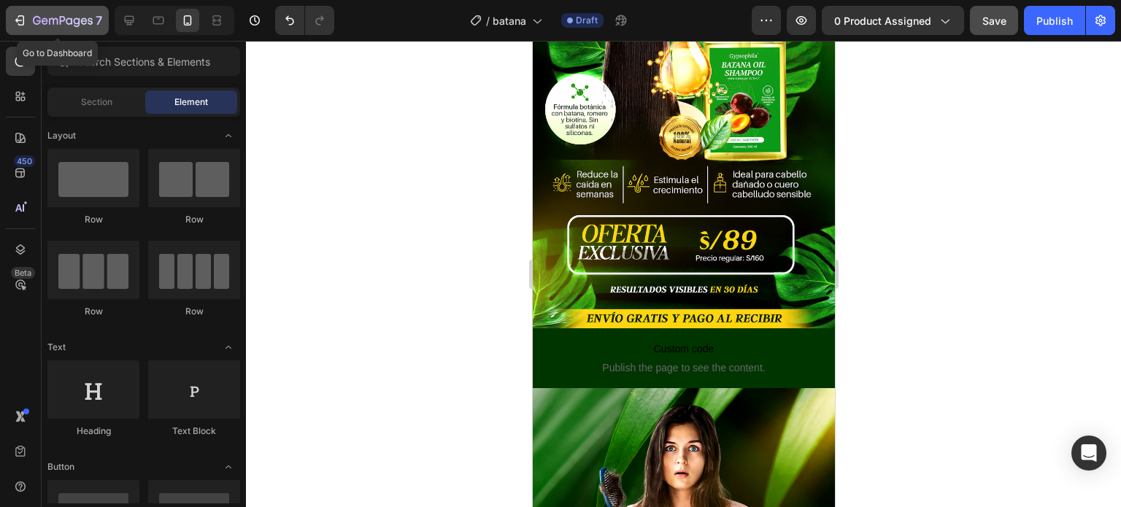
click at [18, 21] on icon "button" at bounding box center [19, 20] width 15 height 15
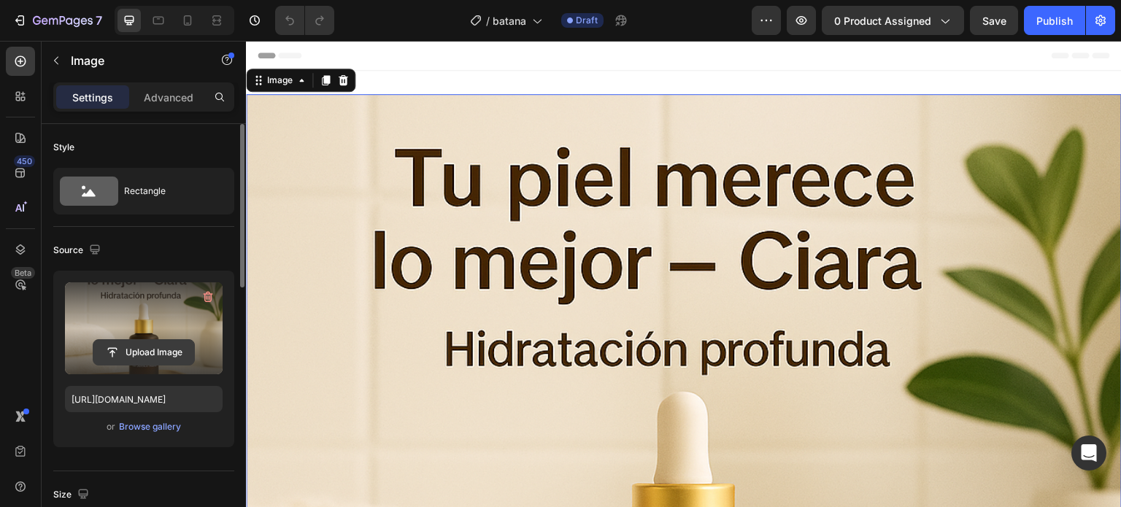
click at [140, 350] on input "file" at bounding box center [143, 352] width 101 height 25
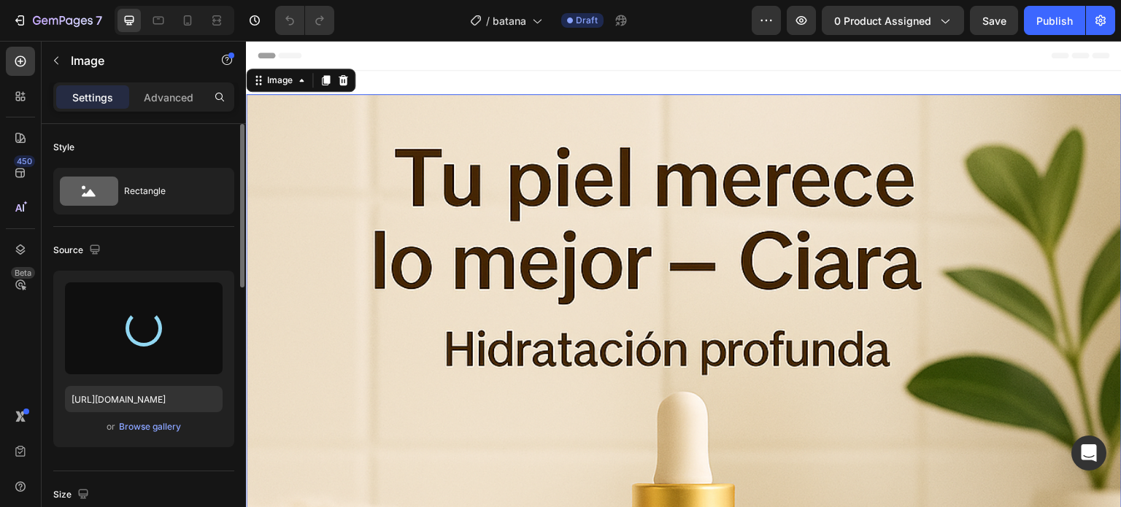
type input "[URL][DOMAIN_NAME]"
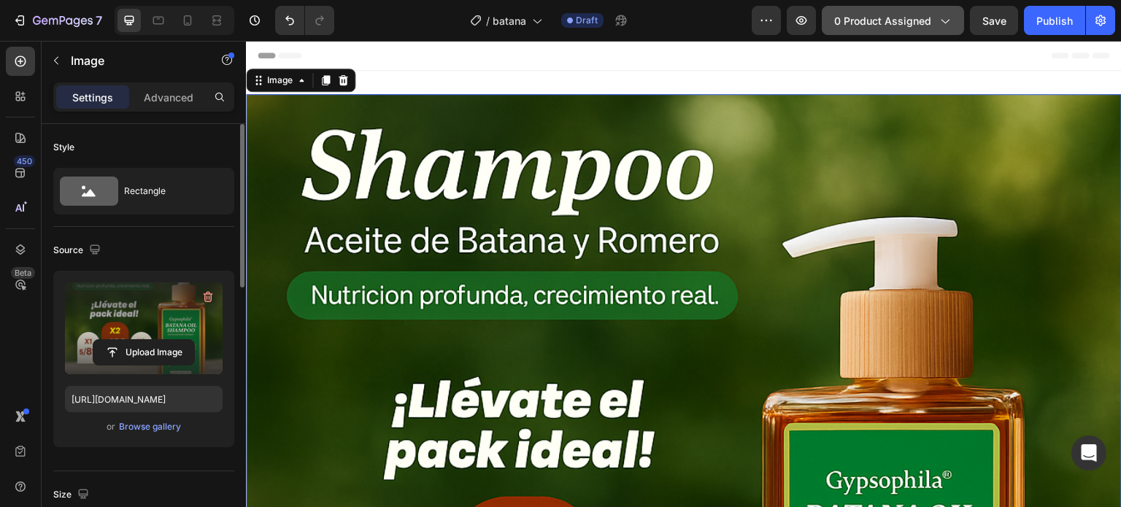
click at [873, 20] on span "0 product assigned" at bounding box center [882, 20] width 97 height 15
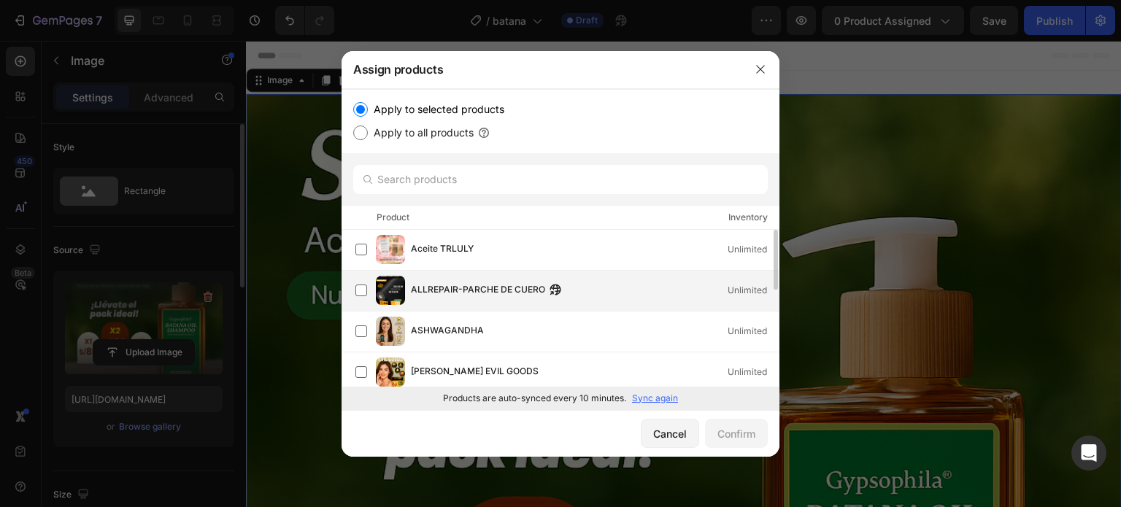
scroll to position [73, 0]
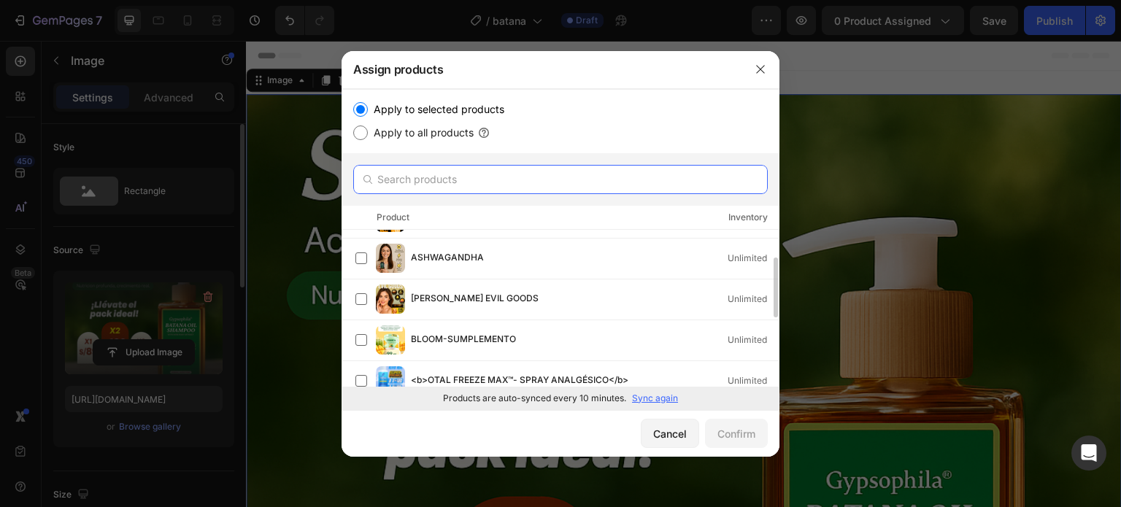
click at [545, 175] on input "text" at bounding box center [560, 179] width 415 height 29
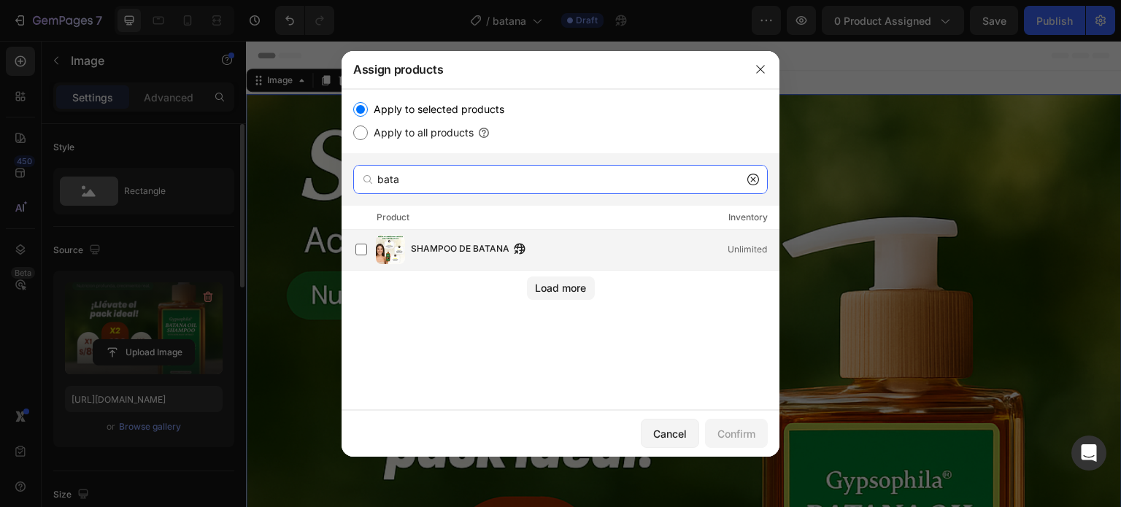
type input "bata"
click at [599, 254] on div "SHAMPOO DE BATANA Unlimited" at bounding box center [595, 250] width 368 height 16
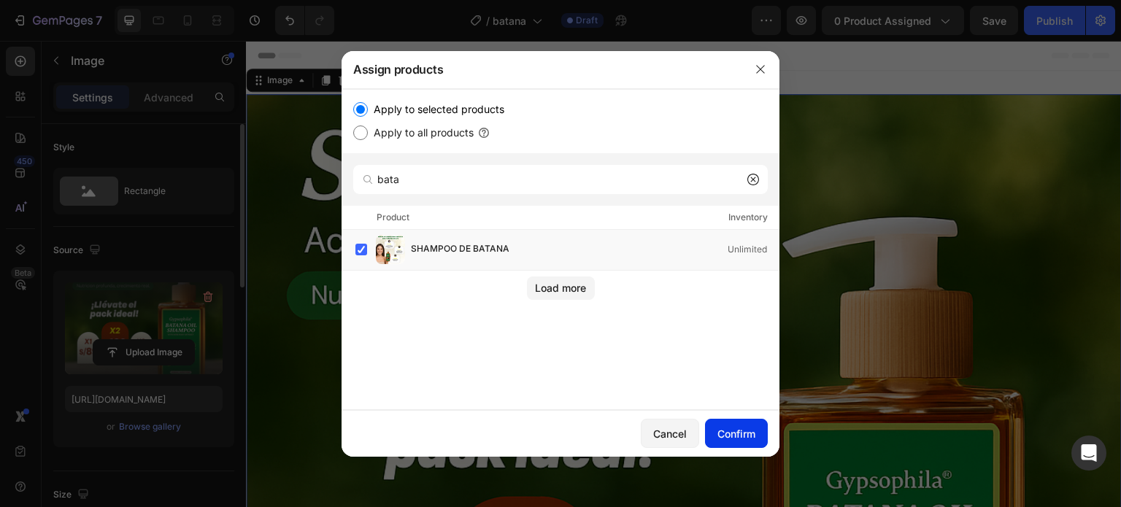
click at [724, 441] on button "Confirm" at bounding box center [736, 433] width 63 height 29
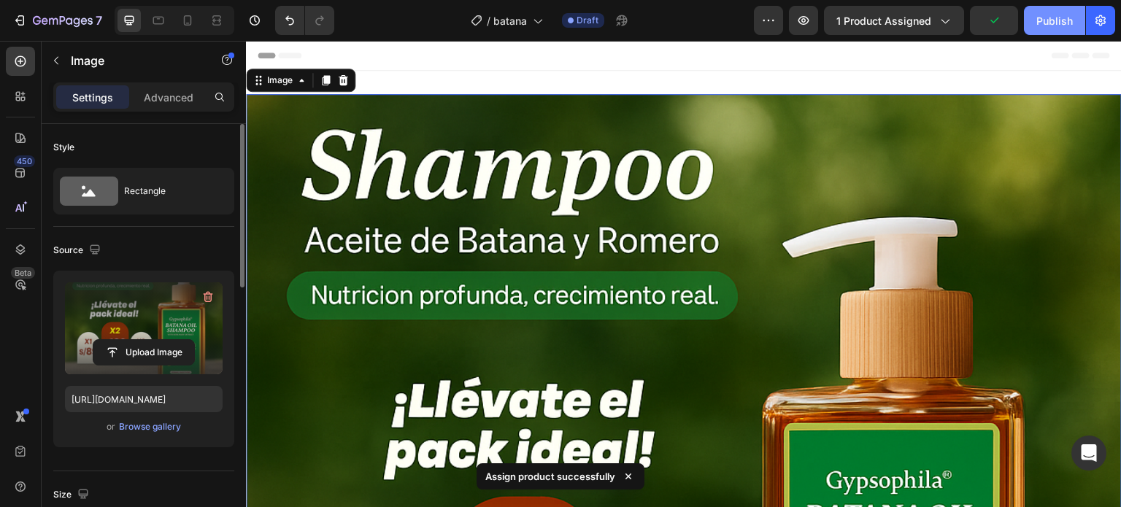
click at [1067, 15] on div "Publish" at bounding box center [1055, 20] width 37 height 15
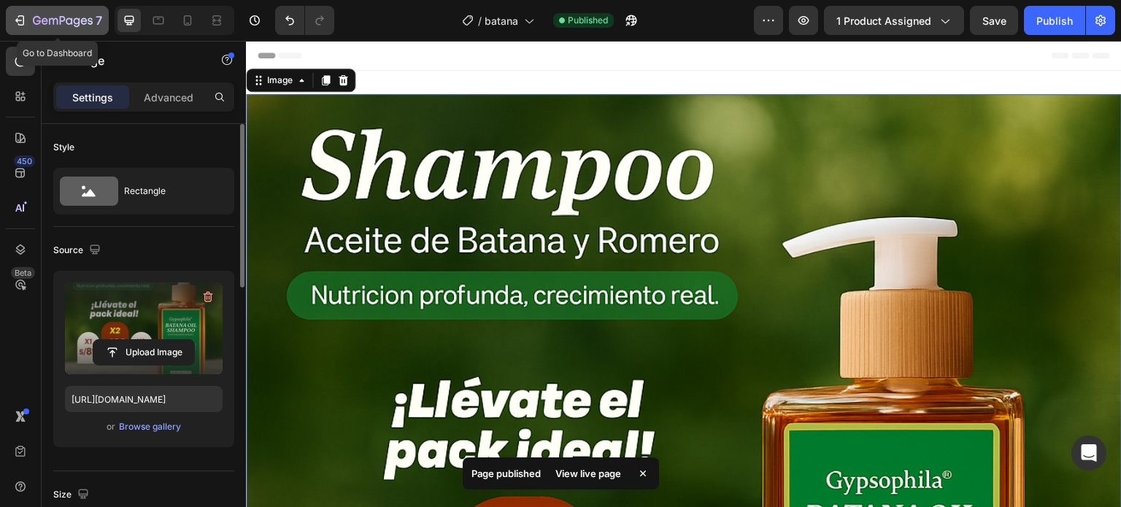
click at [21, 27] on icon "button" at bounding box center [19, 20] width 15 height 15
